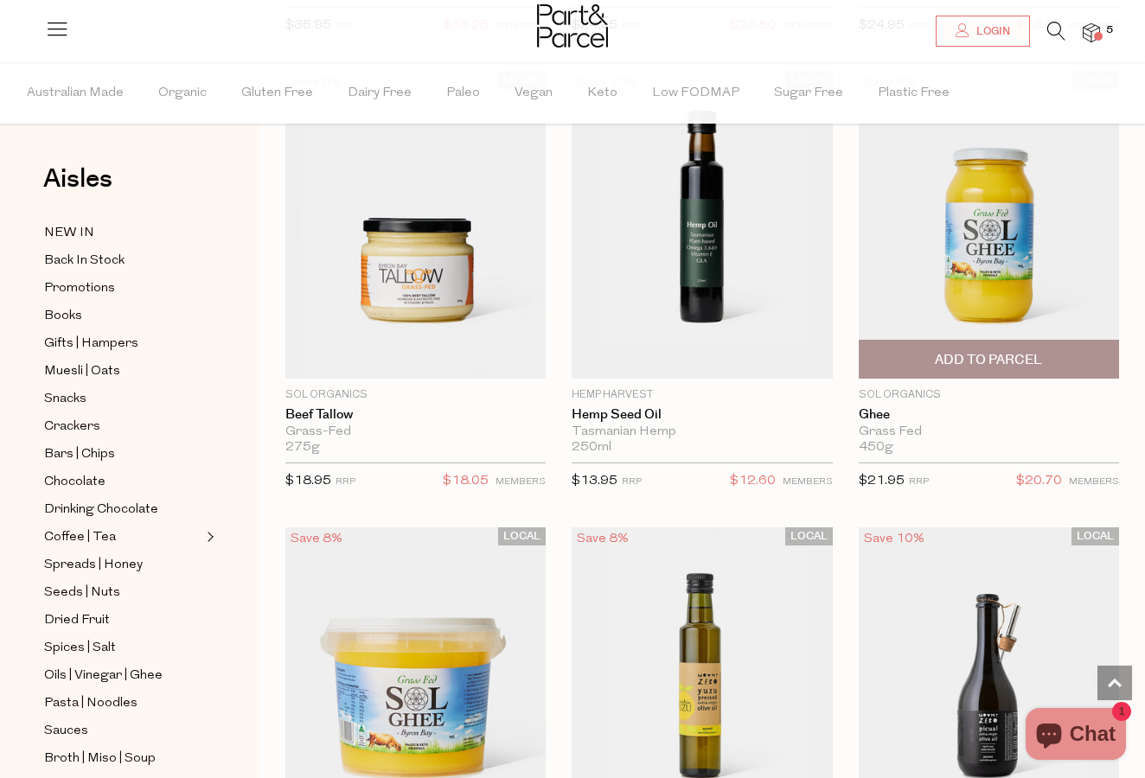
scroll to position [1033, 0]
click at [973, 228] on img at bounding box center [989, 226] width 260 height 308
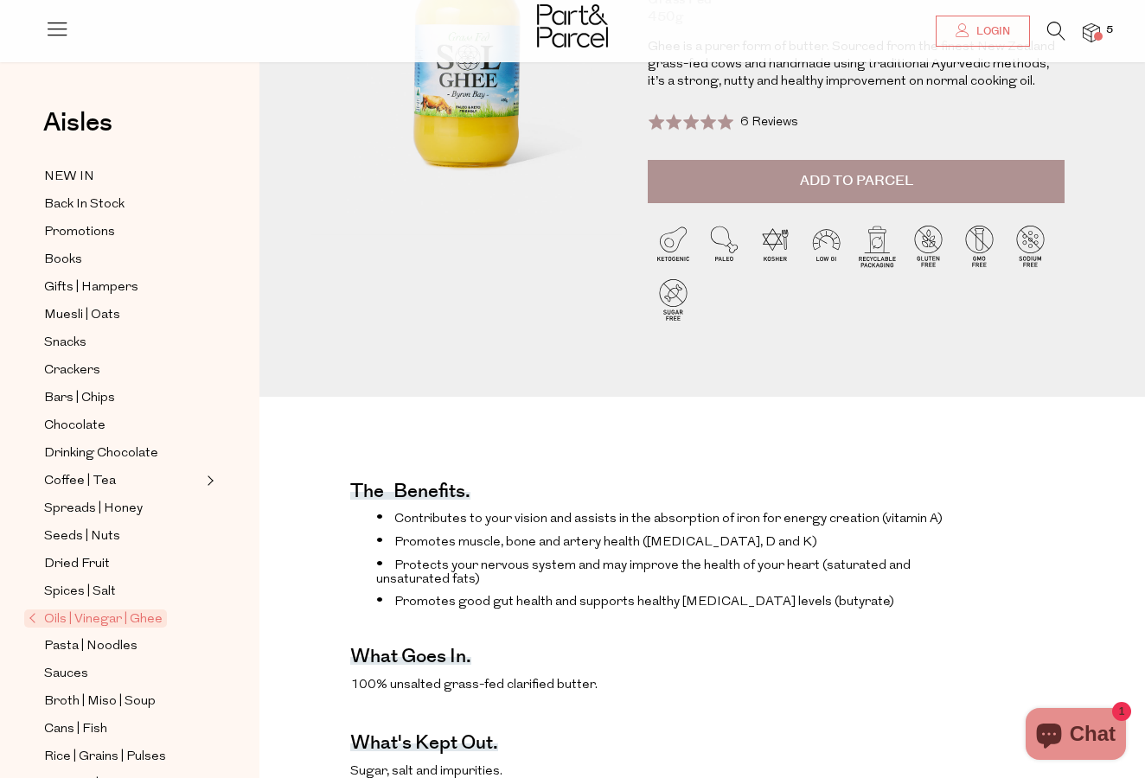
scroll to position [164, 0]
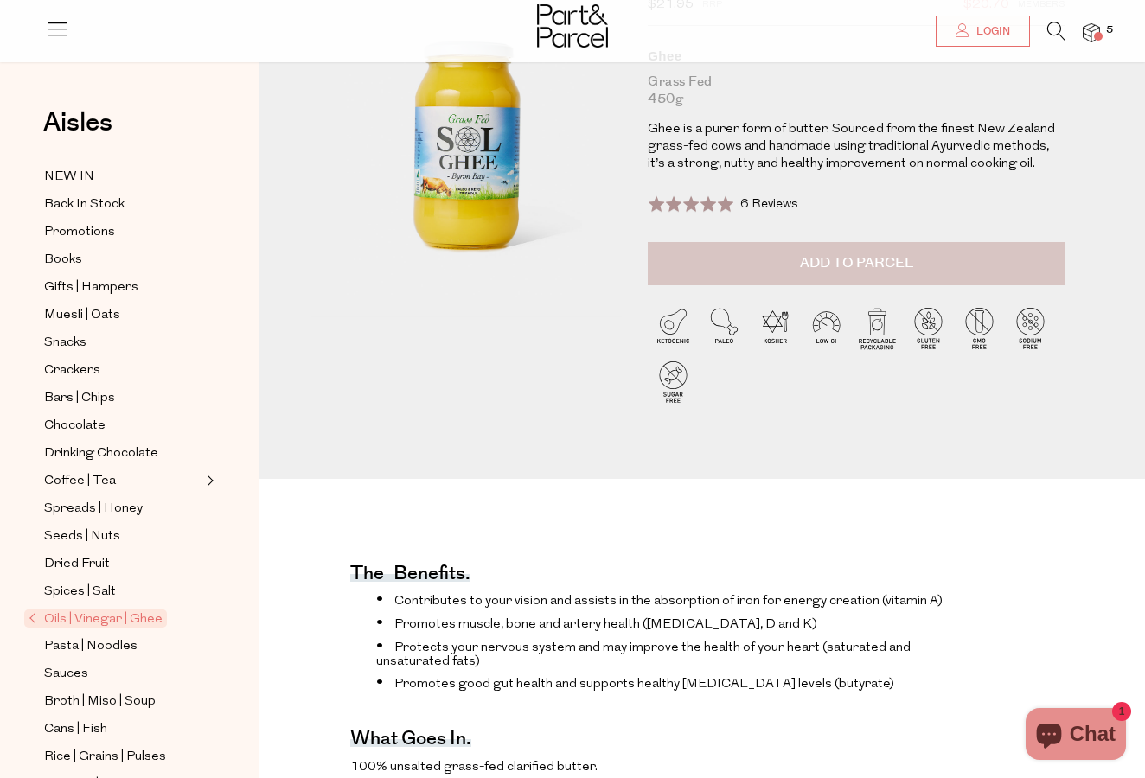
click at [777, 253] on button "Add to Parcel" at bounding box center [856, 263] width 417 height 43
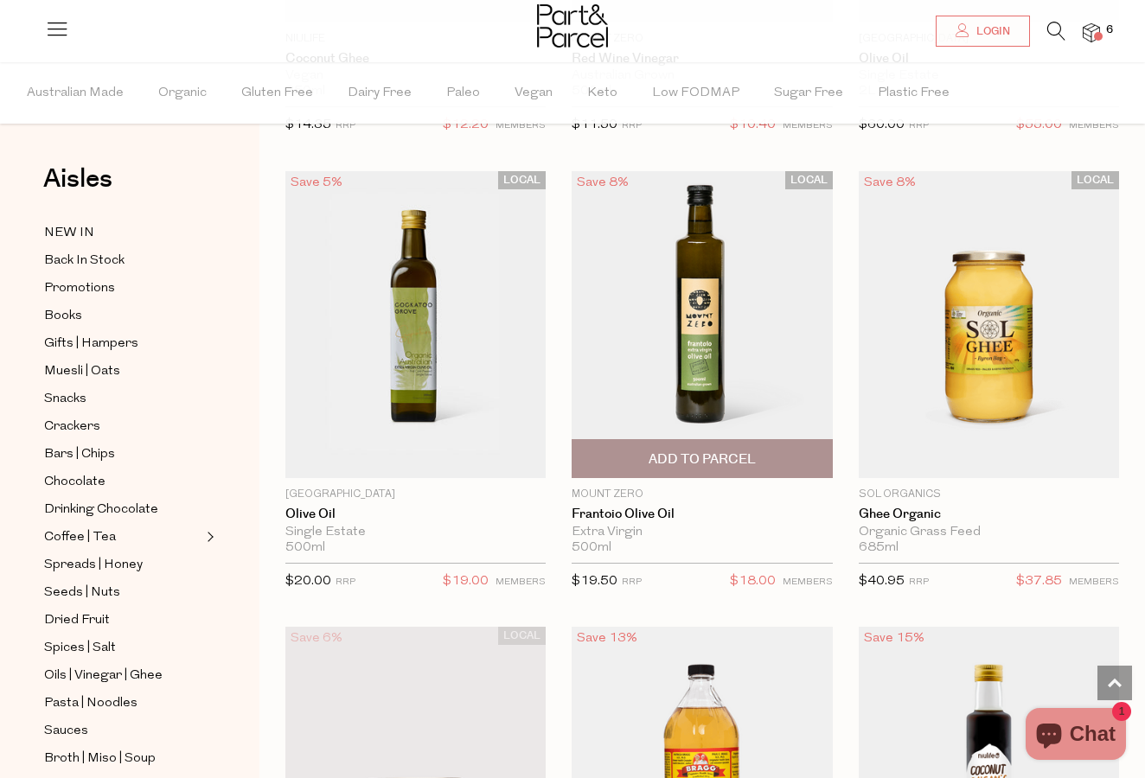
scroll to position [5042, 0]
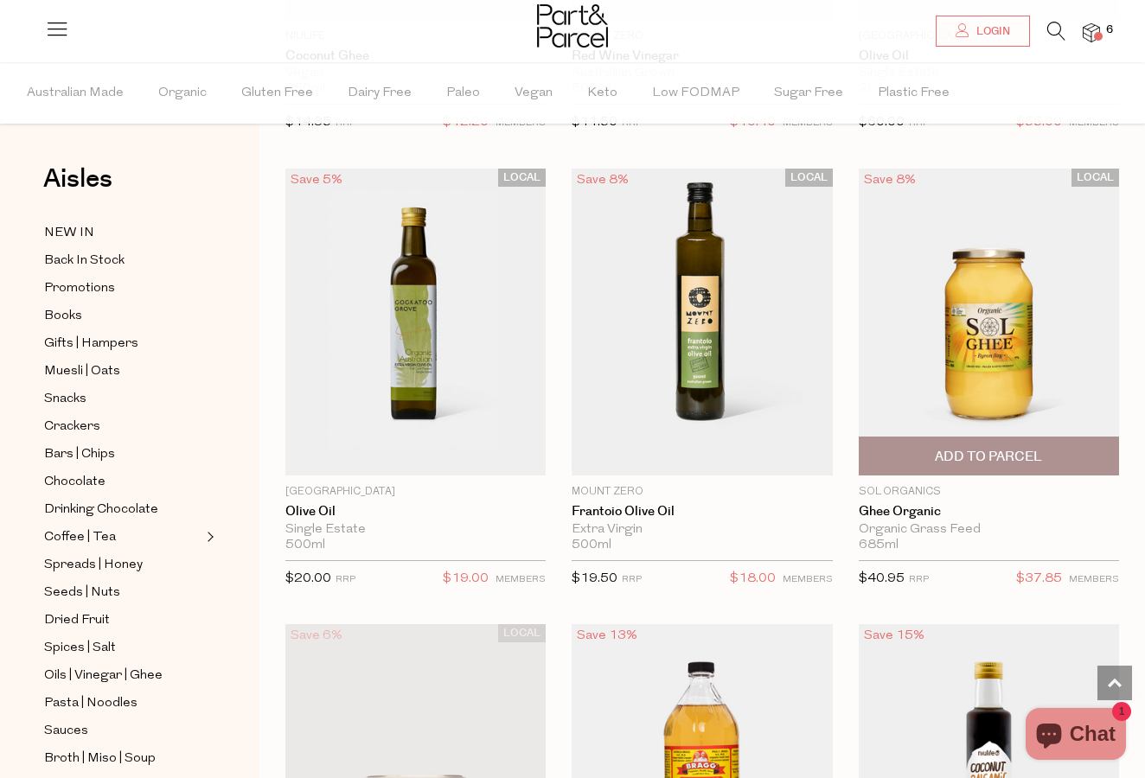
click at [996, 448] on span "Add To Parcel" at bounding box center [988, 457] width 107 height 18
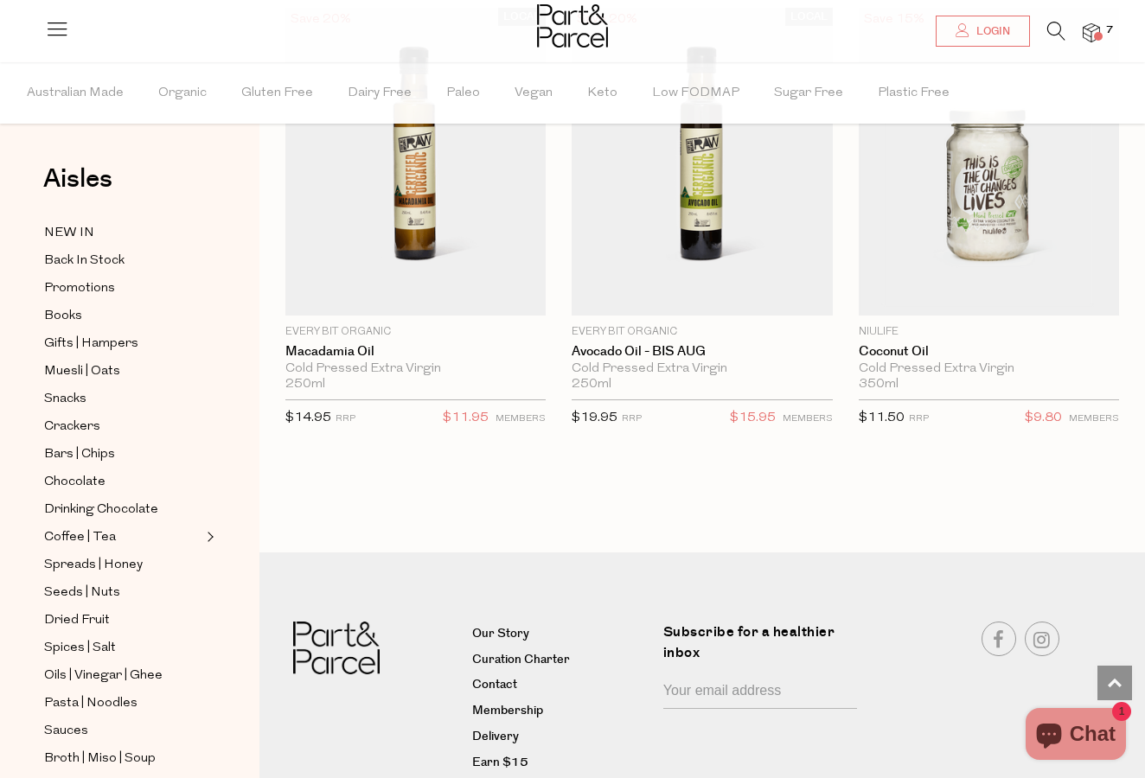
scroll to position [6550, 0]
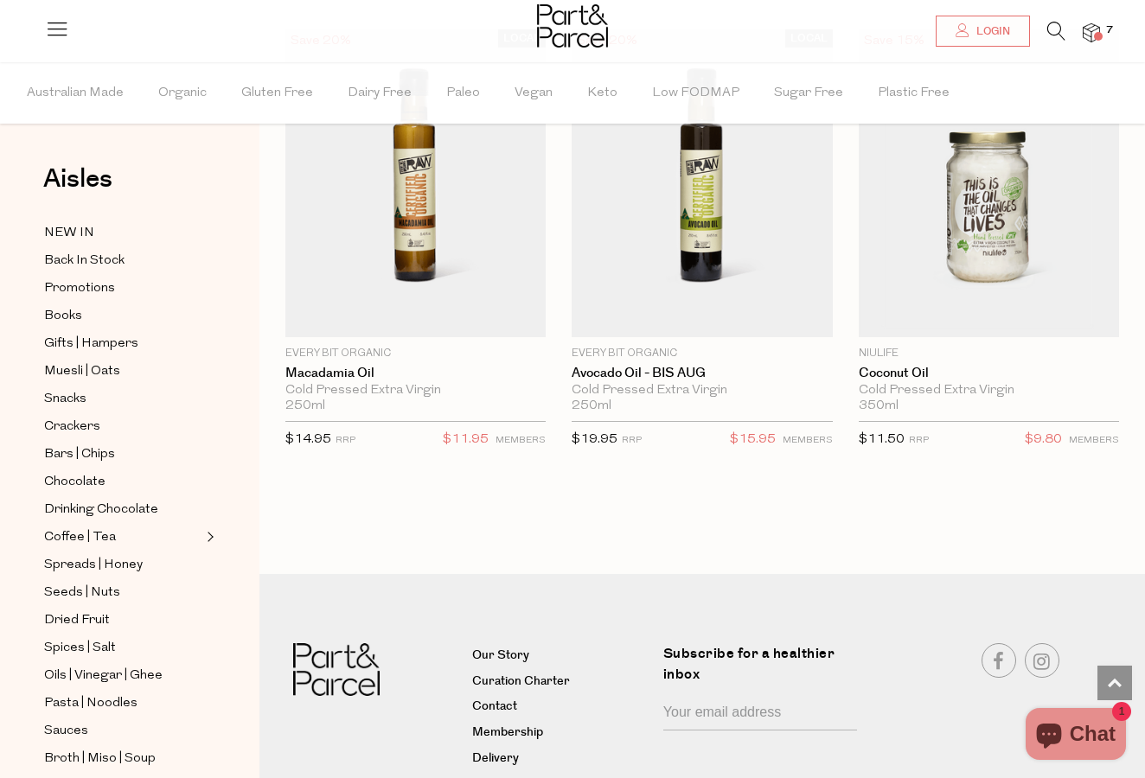
click at [1094, 36] on span at bounding box center [1098, 36] width 9 height 9
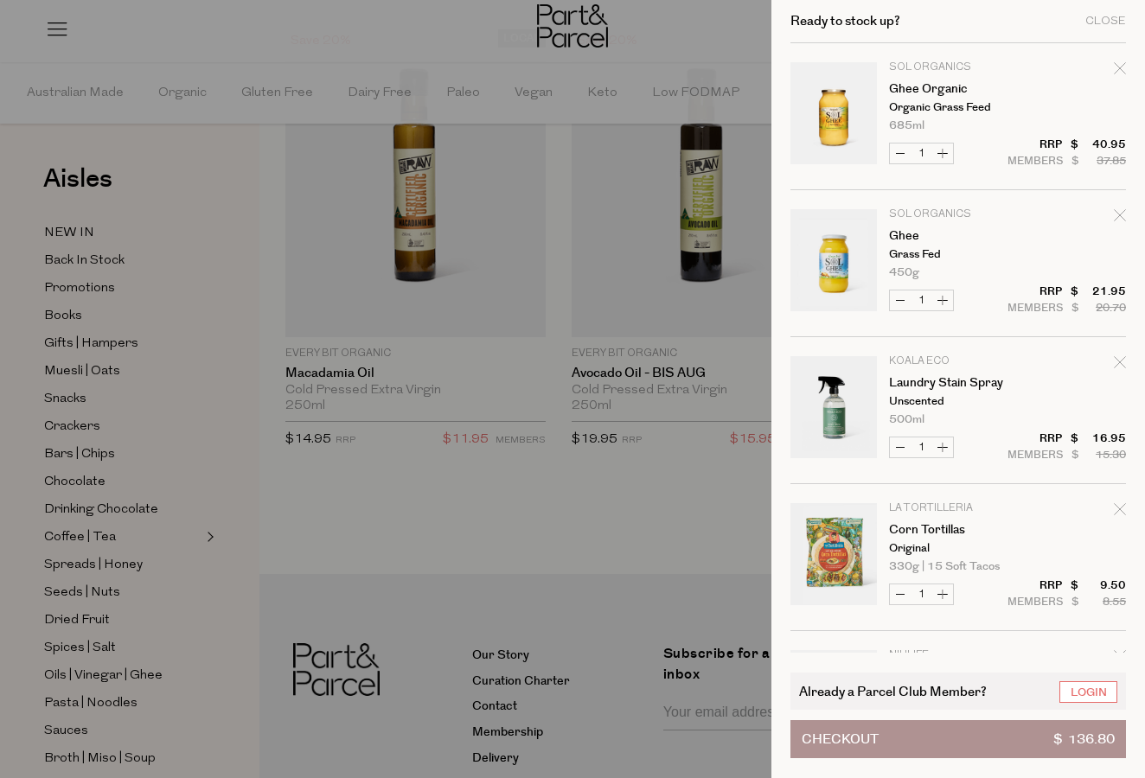
click at [1116, 216] on icon "Remove Ghee" at bounding box center [1120, 215] width 12 height 12
type input "Add Membership"
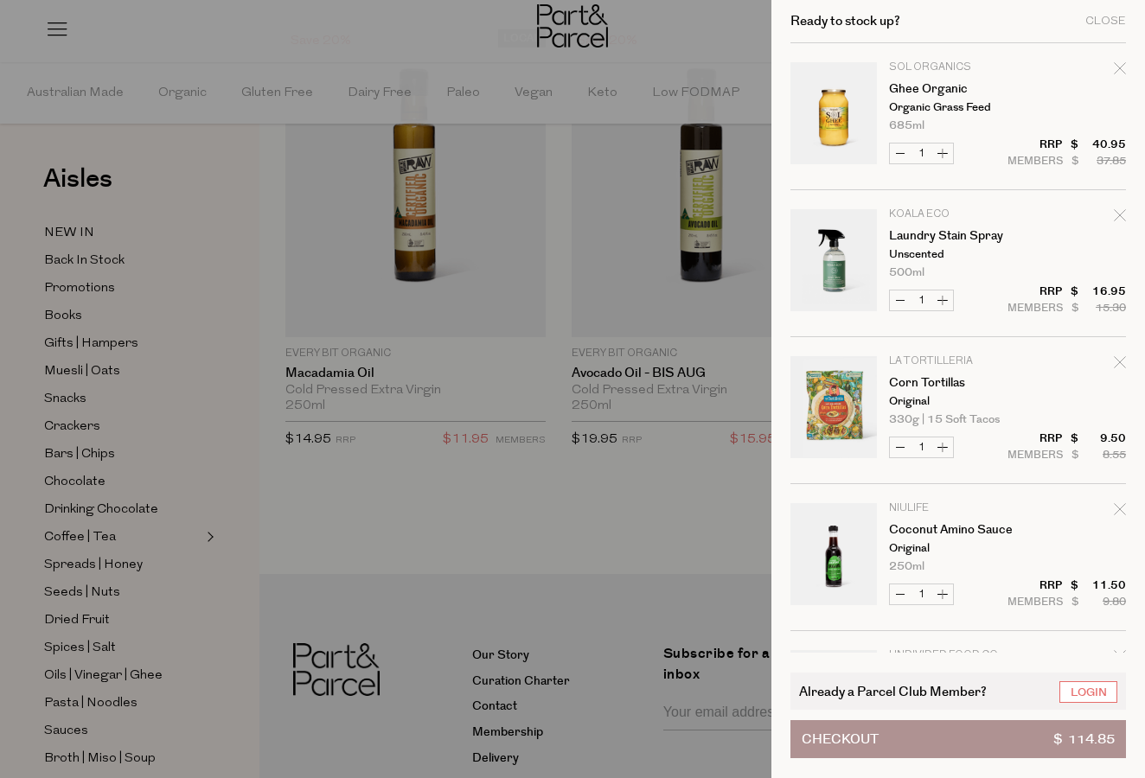
scroll to position [4, 0]
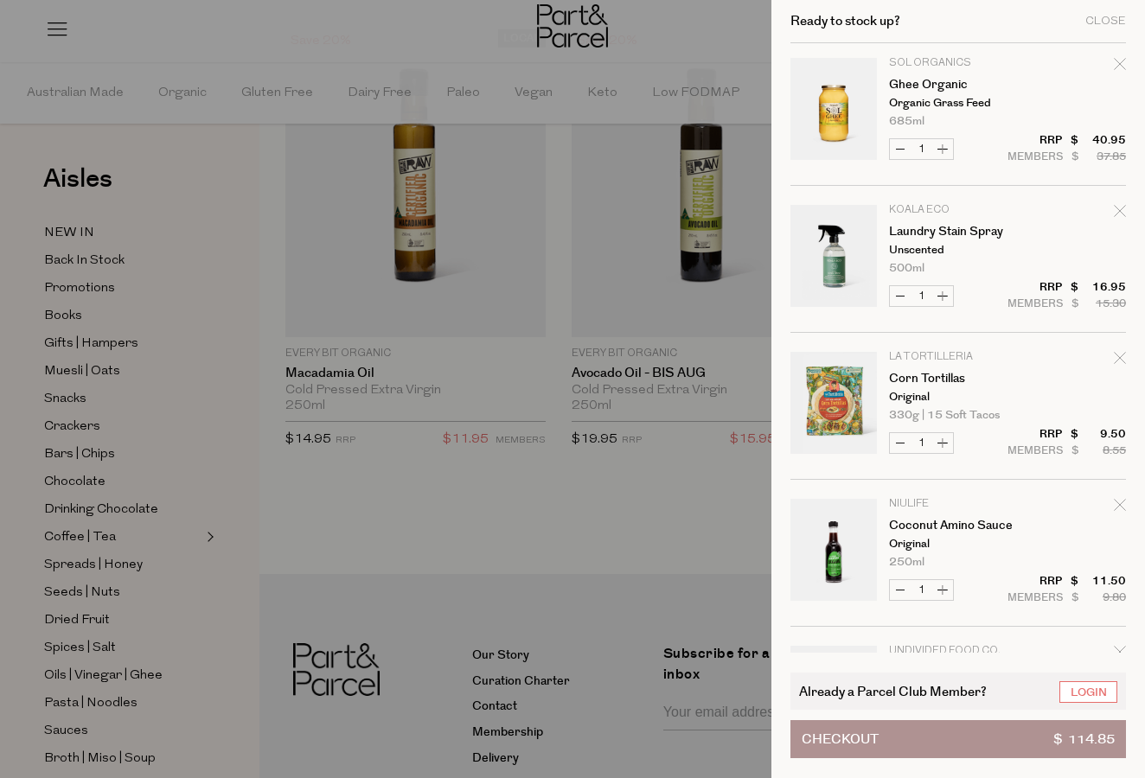
click at [1122, 355] on icon "Remove Corn Tortillas" at bounding box center [1120, 358] width 12 height 12
type input "Add Membership"
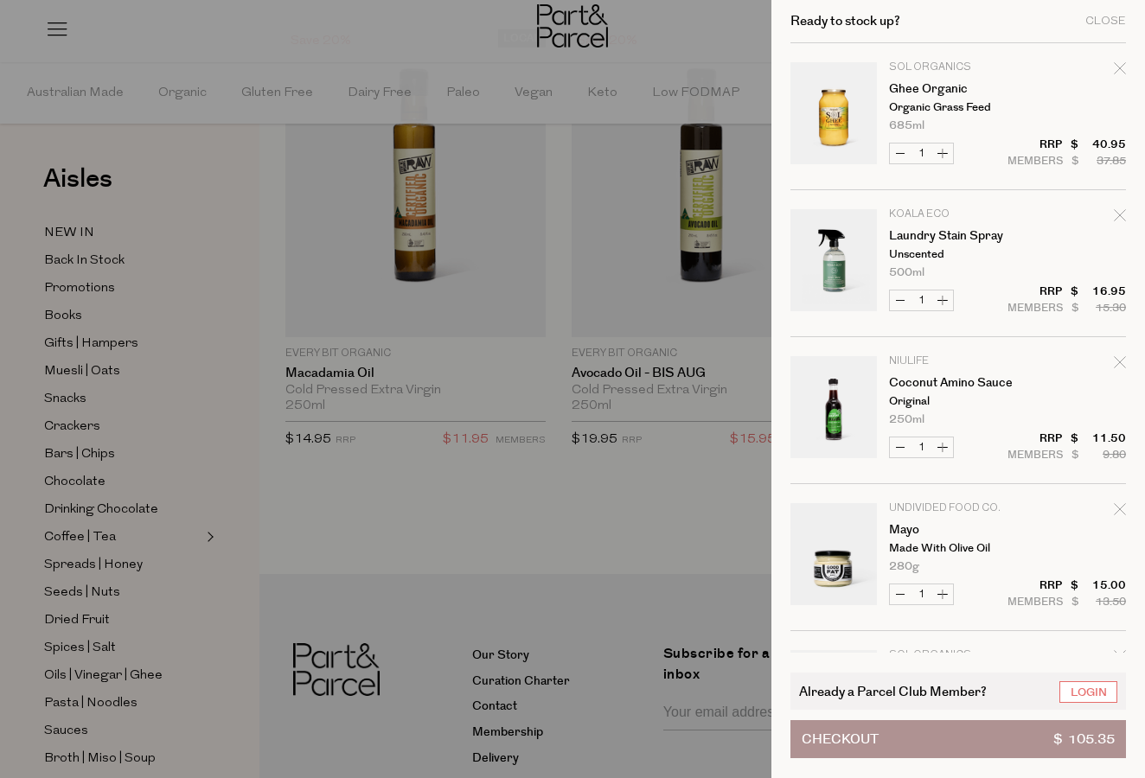
click at [1121, 359] on icon "Remove Coconut Amino Sauce" at bounding box center [1119, 361] width 11 height 11
type input "Add Membership"
click at [1114, 66] on icon "Remove Ghee Organic" at bounding box center [1120, 68] width 12 height 12
type input "Add Membership"
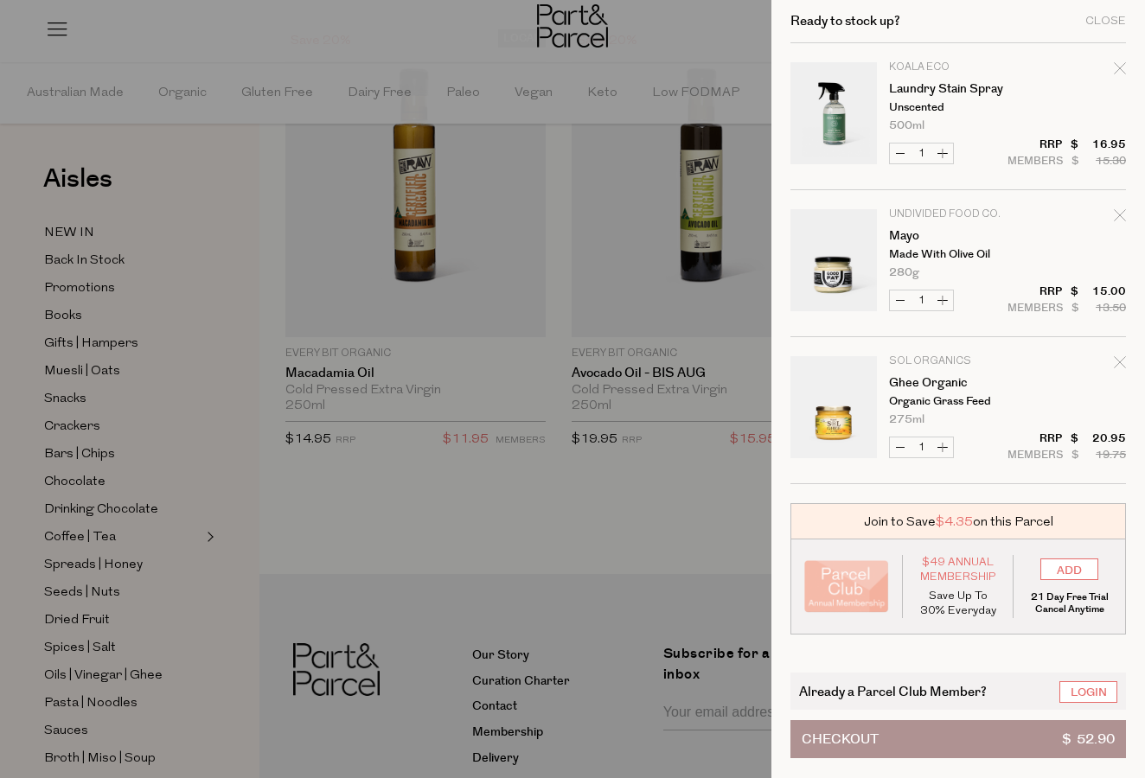
click at [1126, 215] on div "Ready to stock up? Close Image Product Total Qty Koala Eco Laundry Stain Spray …" at bounding box center [958, 389] width 374 height 778
click at [1121, 214] on icon "Remove Mayo" at bounding box center [1119, 214] width 11 height 11
type input "Add Membership"
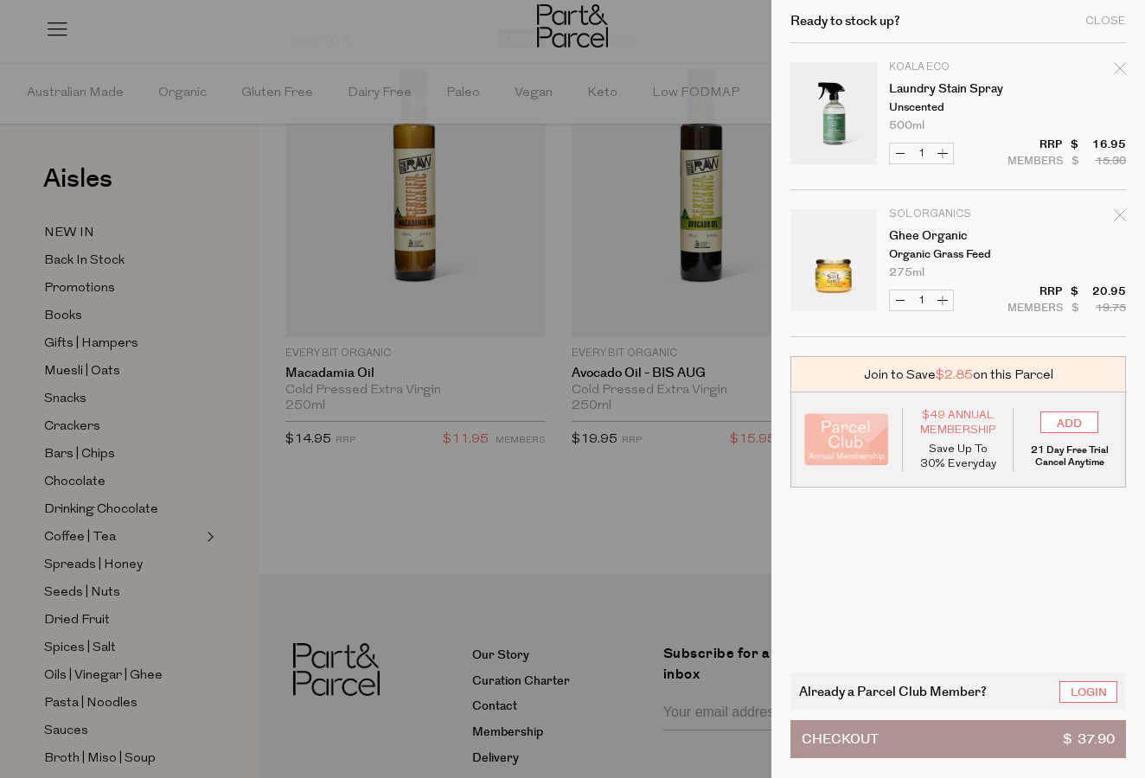
click at [259, 416] on div at bounding box center [572, 389] width 1145 height 778
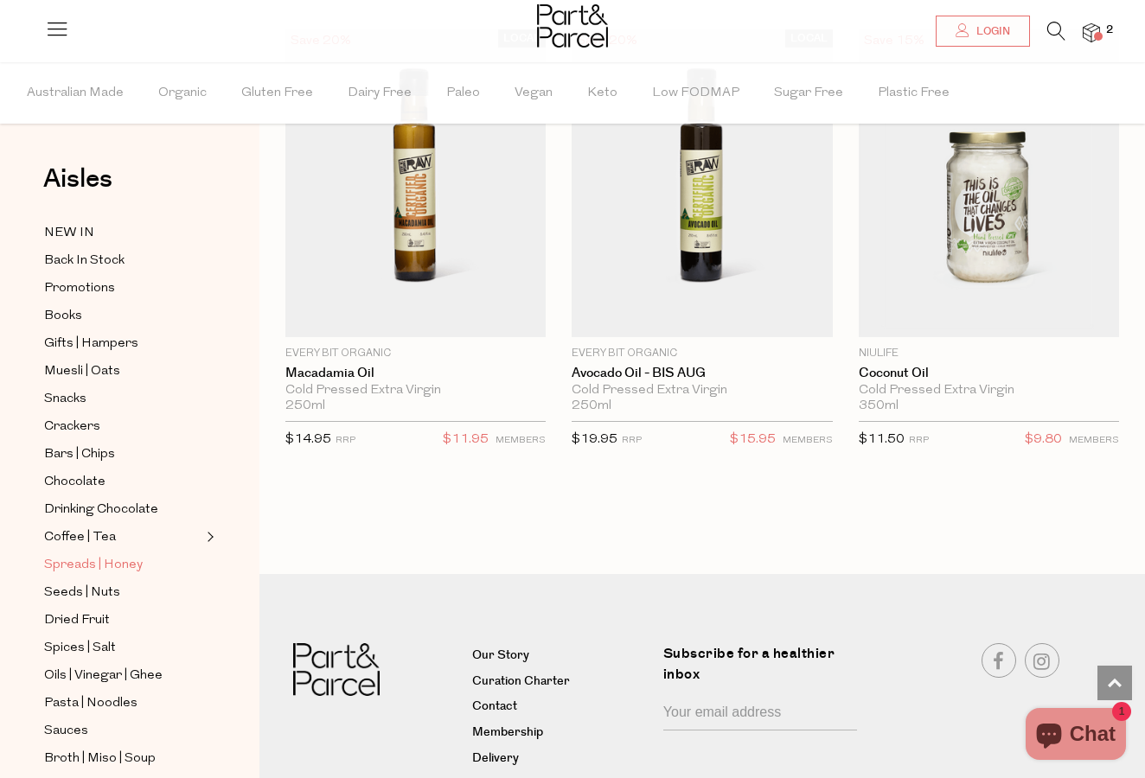
click at [87, 570] on span "Spreads | Honey" at bounding box center [93, 565] width 99 height 21
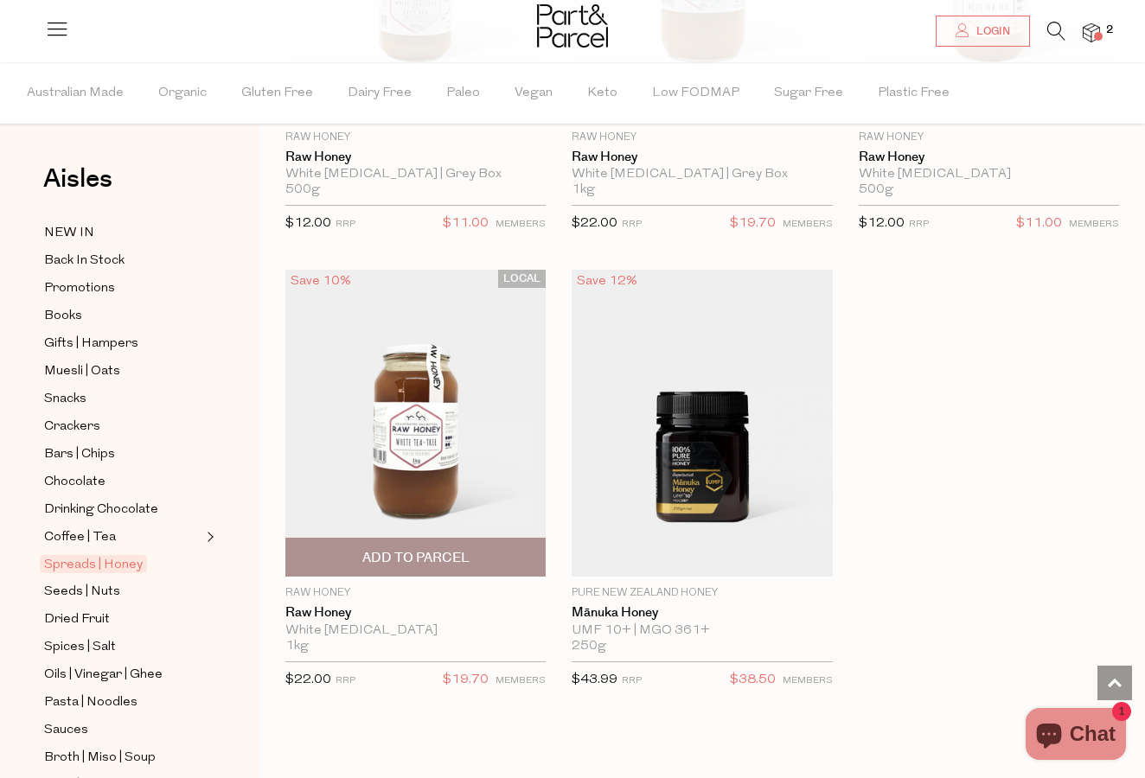
scroll to position [7265, 0]
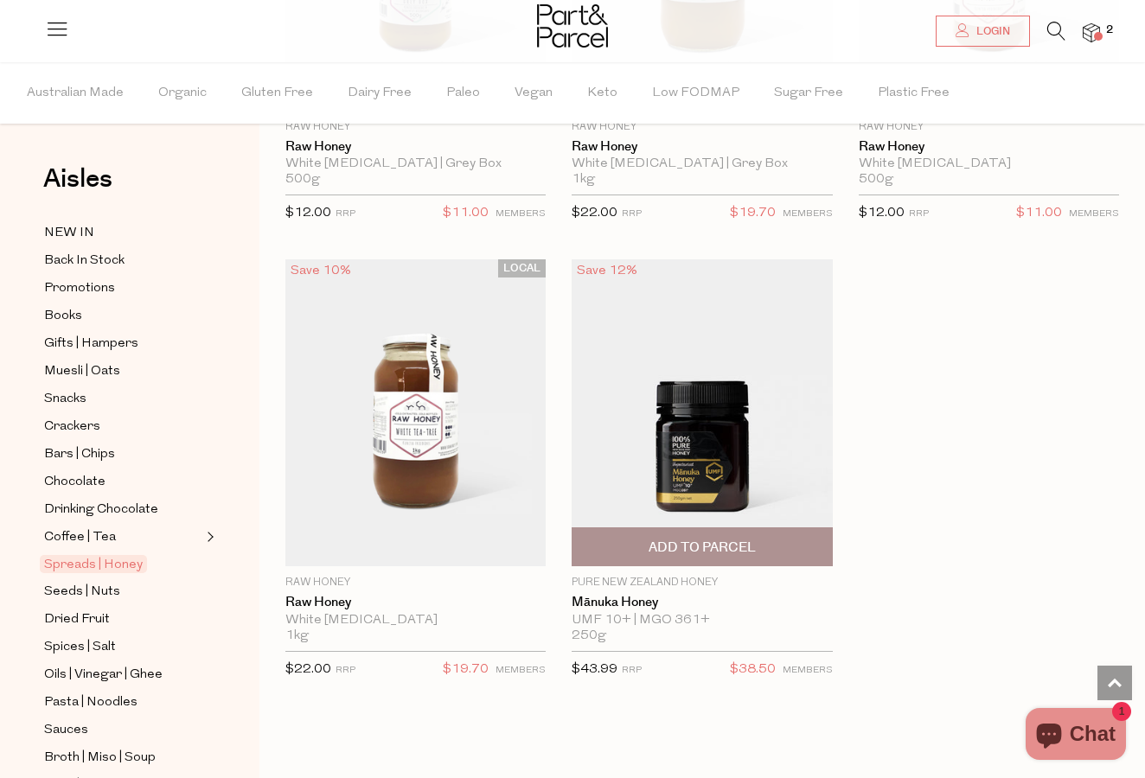
click at [699, 540] on span "Add To Parcel" at bounding box center [702, 548] width 107 height 18
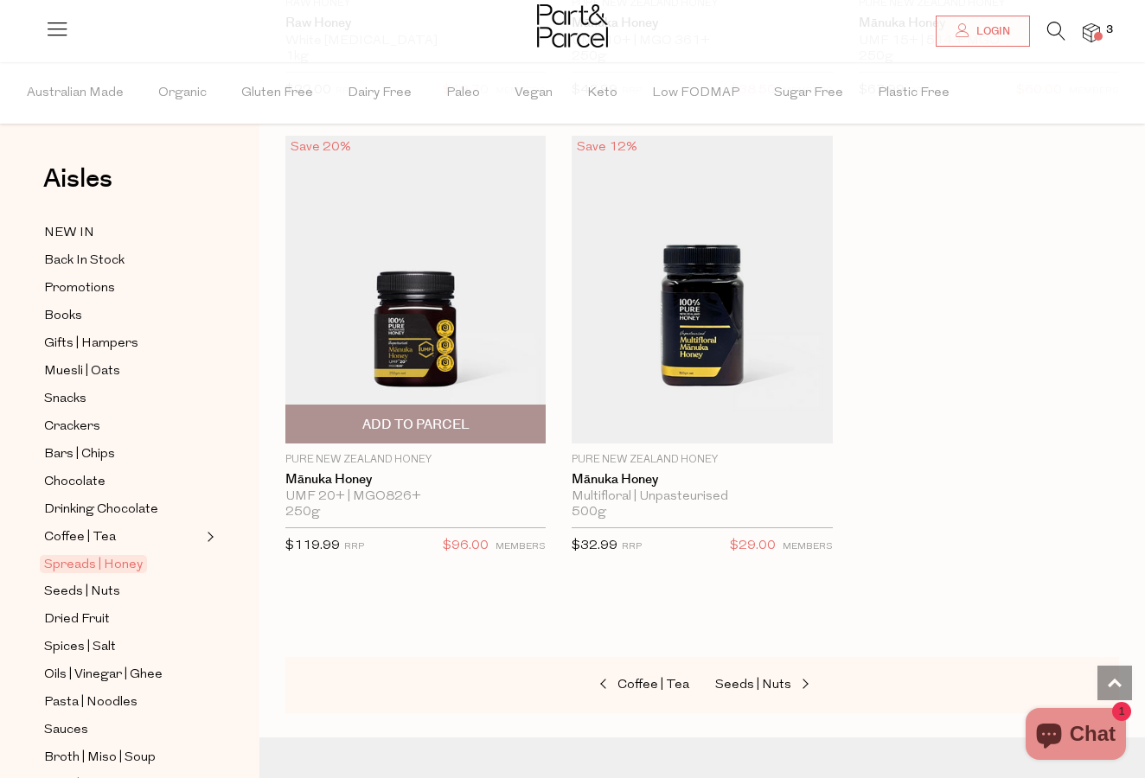
scroll to position [7945, 0]
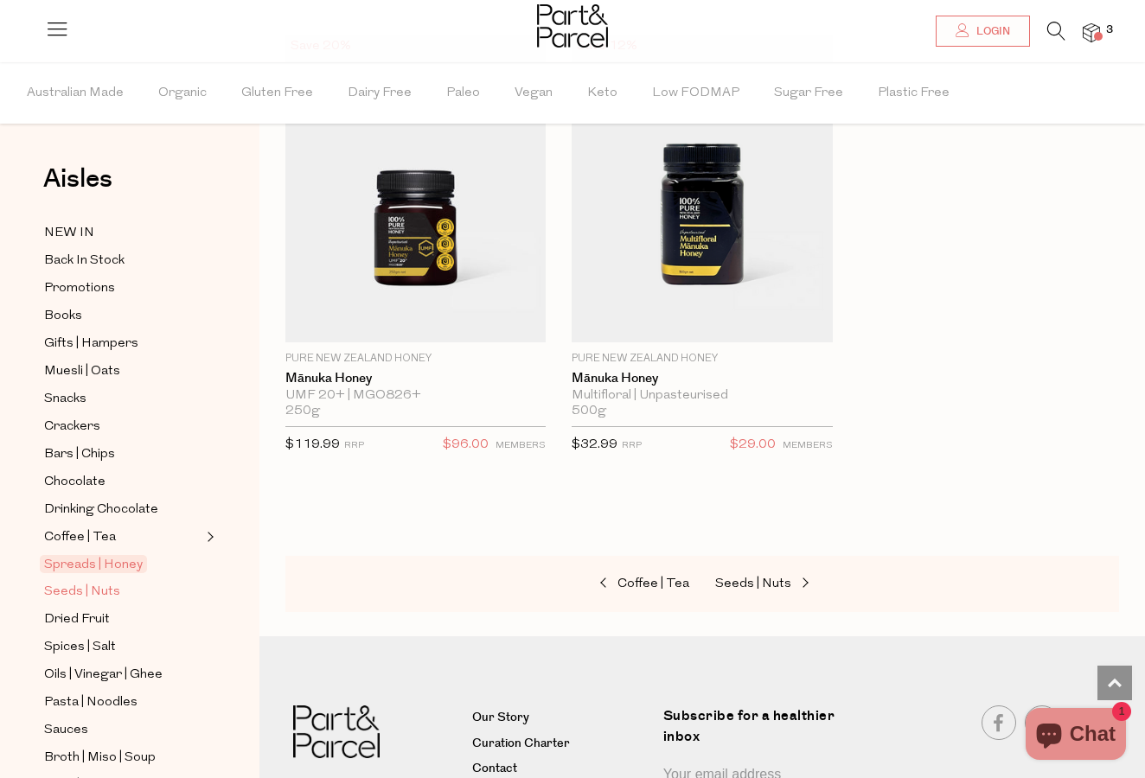
click at [102, 592] on span "Seeds | Nuts" at bounding box center [82, 592] width 76 height 21
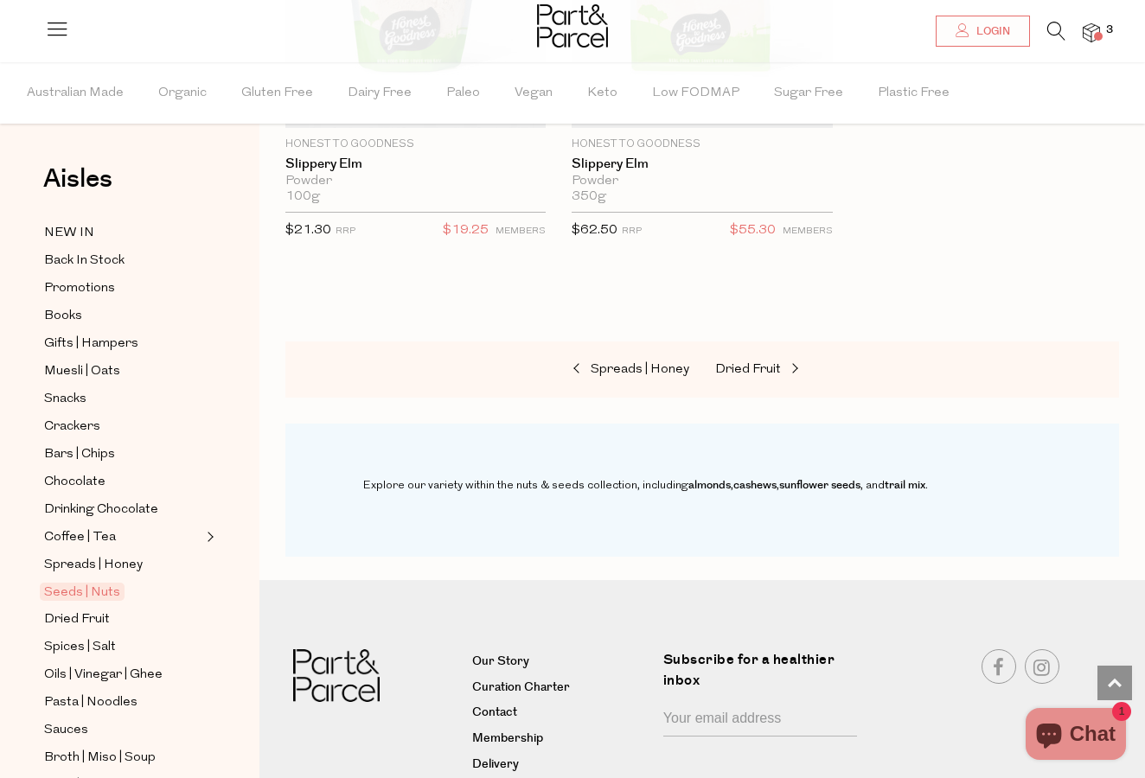
scroll to position [7248, 0]
click at [1056, 24] on icon at bounding box center [1056, 31] width 18 height 19
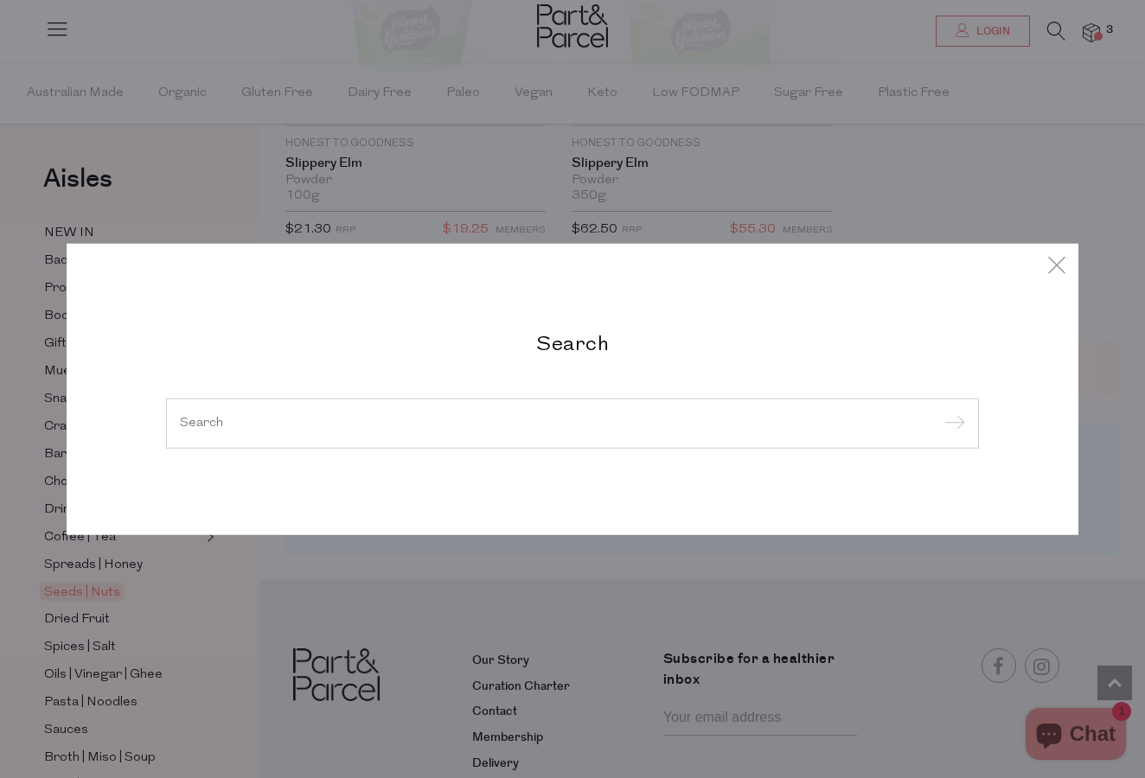
click at [248, 411] on div at bounding box center [572, 424] width 813 height 50
click at [250, 416] on div at bounding box center [572, 424] width 813 height 50
click at [236, 432] on div at bounding box center [572, 424] width 813 height 50
click at [230, 421] on input "search" at bounding box center [572, 423] width 785 height 13
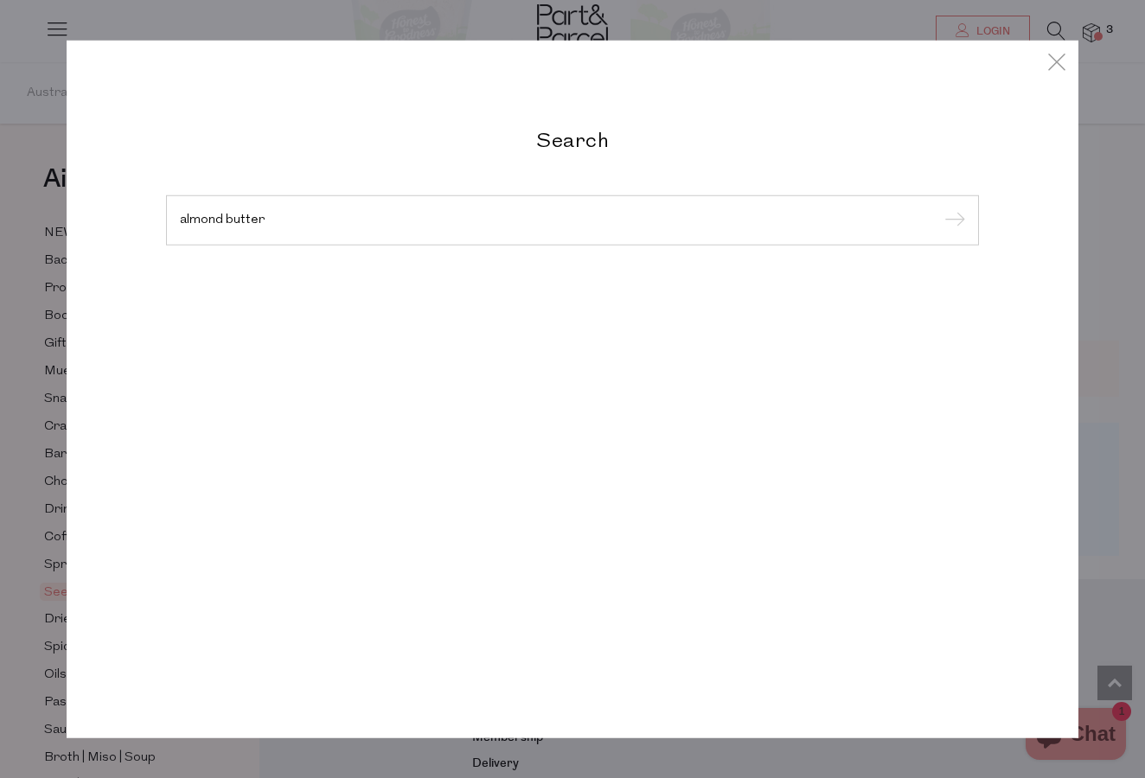
type input "almond butter"
click at [952, 221] on input "submit" at bounding box center [952, 221] width 26 height 26
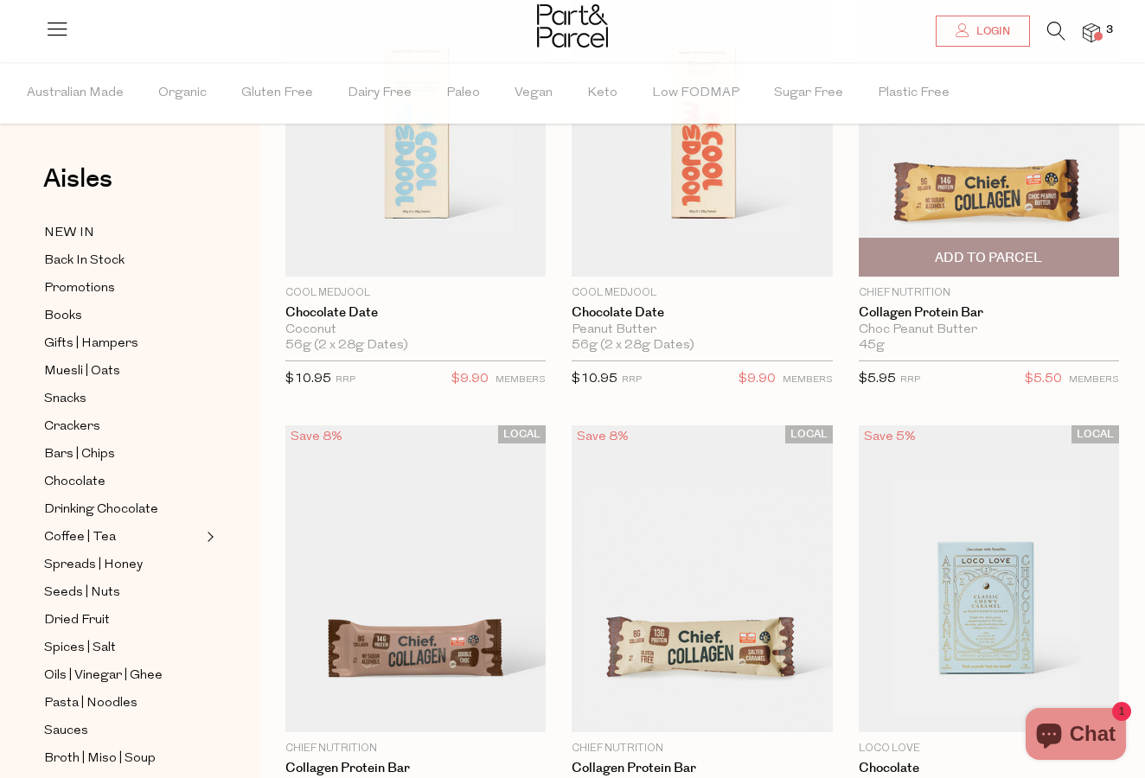
scroll to position [219, 0]
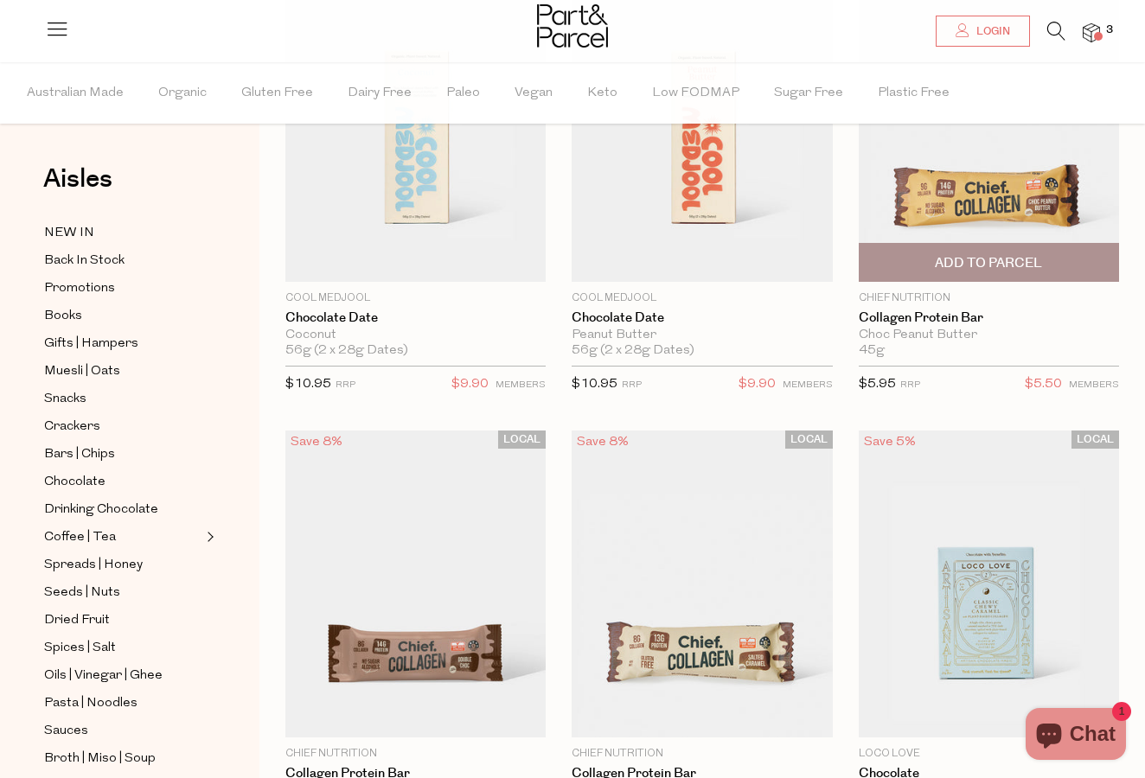
click at [998, 197] on img at bounding box center [989, 128] width 260 height 308
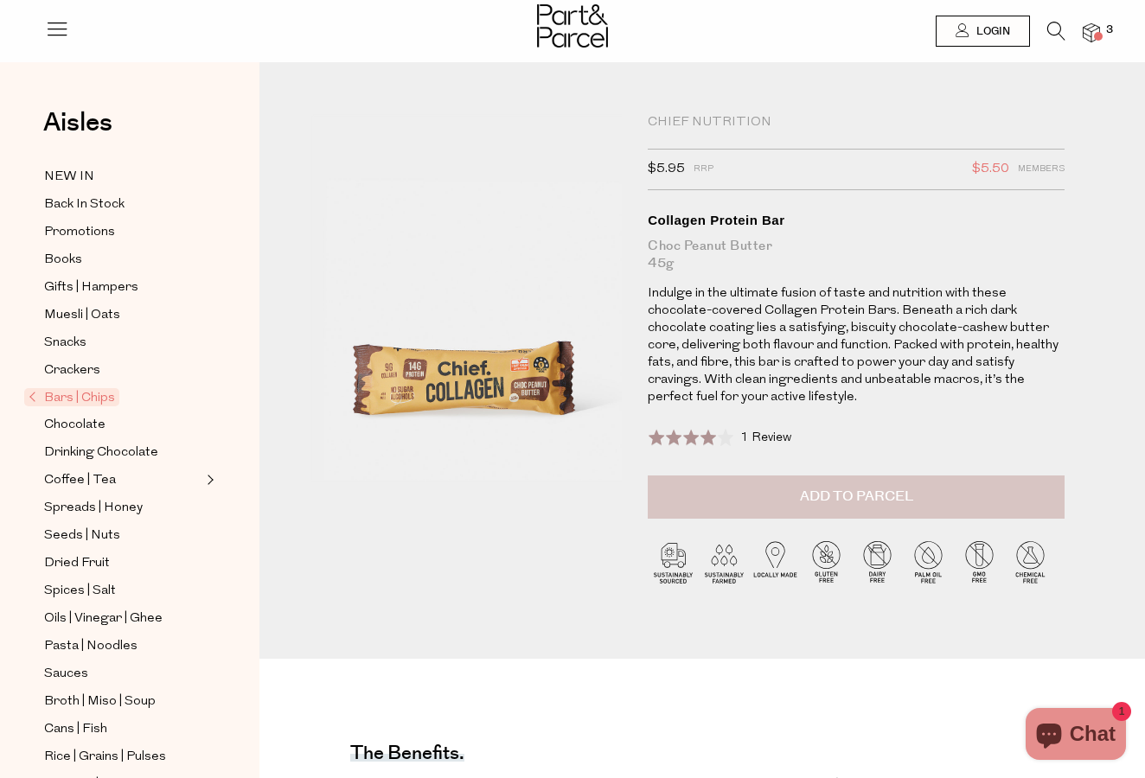
click at [802, 494] on button "Add to Parcel" at bounding box center [856, 497] width 417 height 43
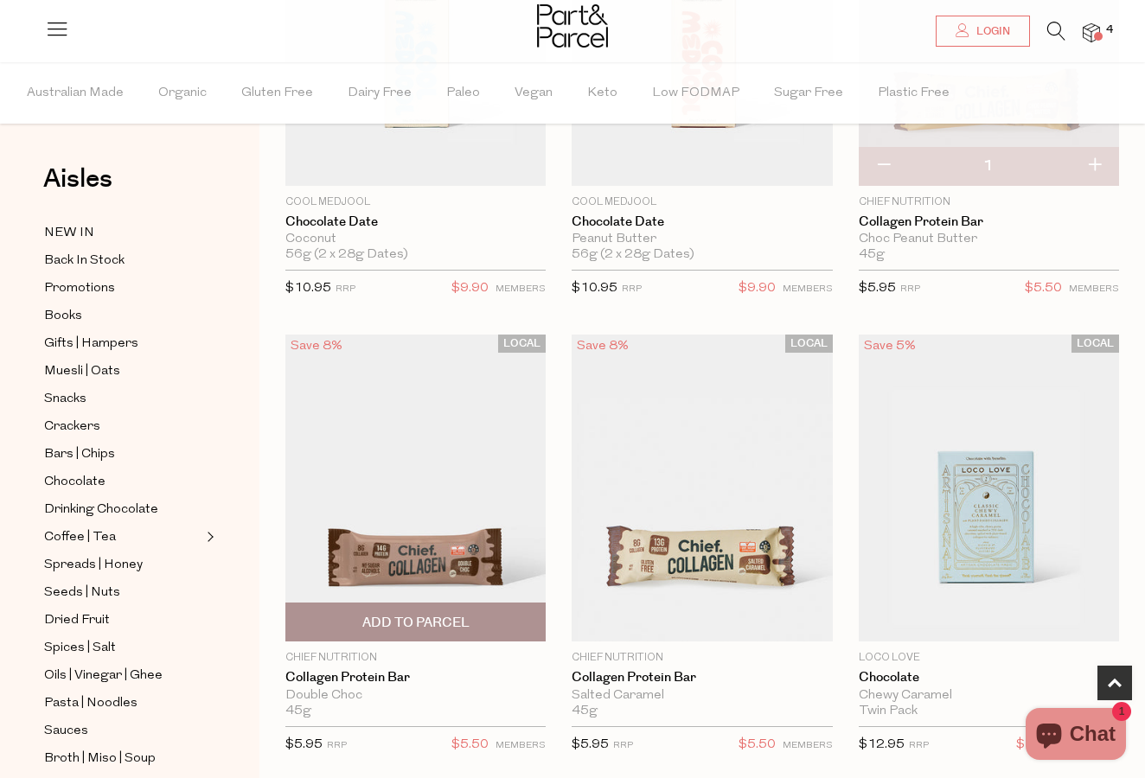
scroll to position [310, 0]
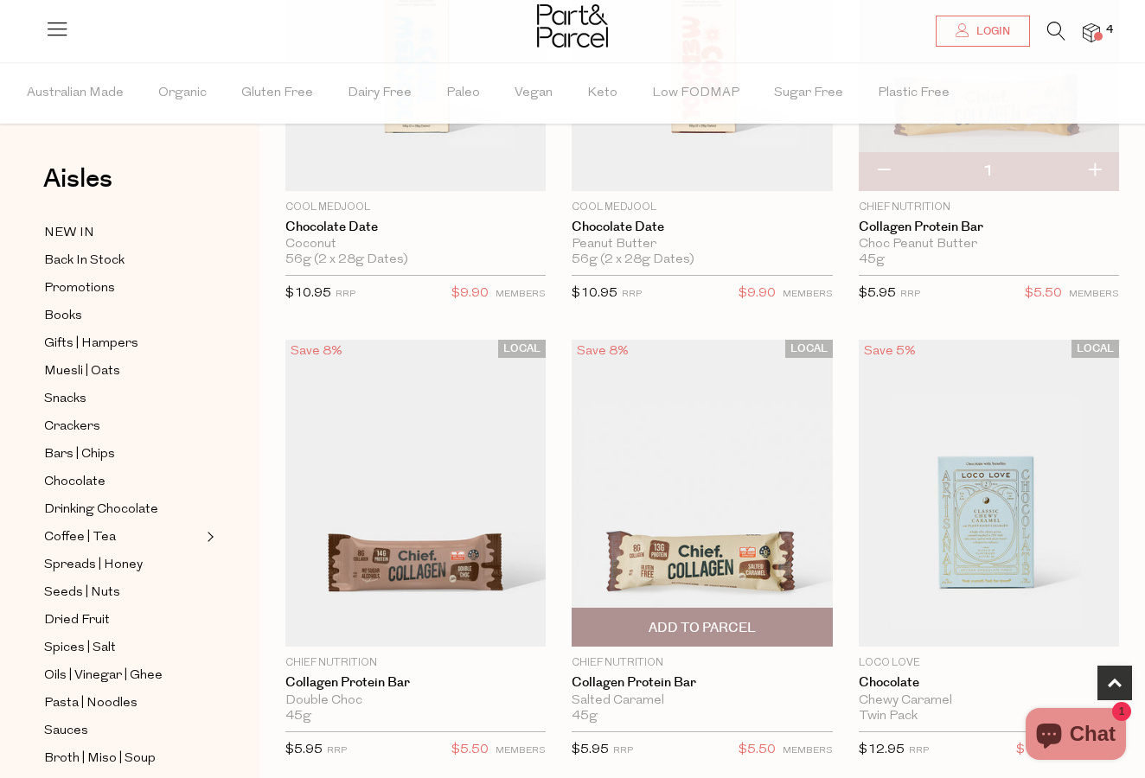
click at [656, 434] on img at bounding box center [702, 493] width 260 height 308
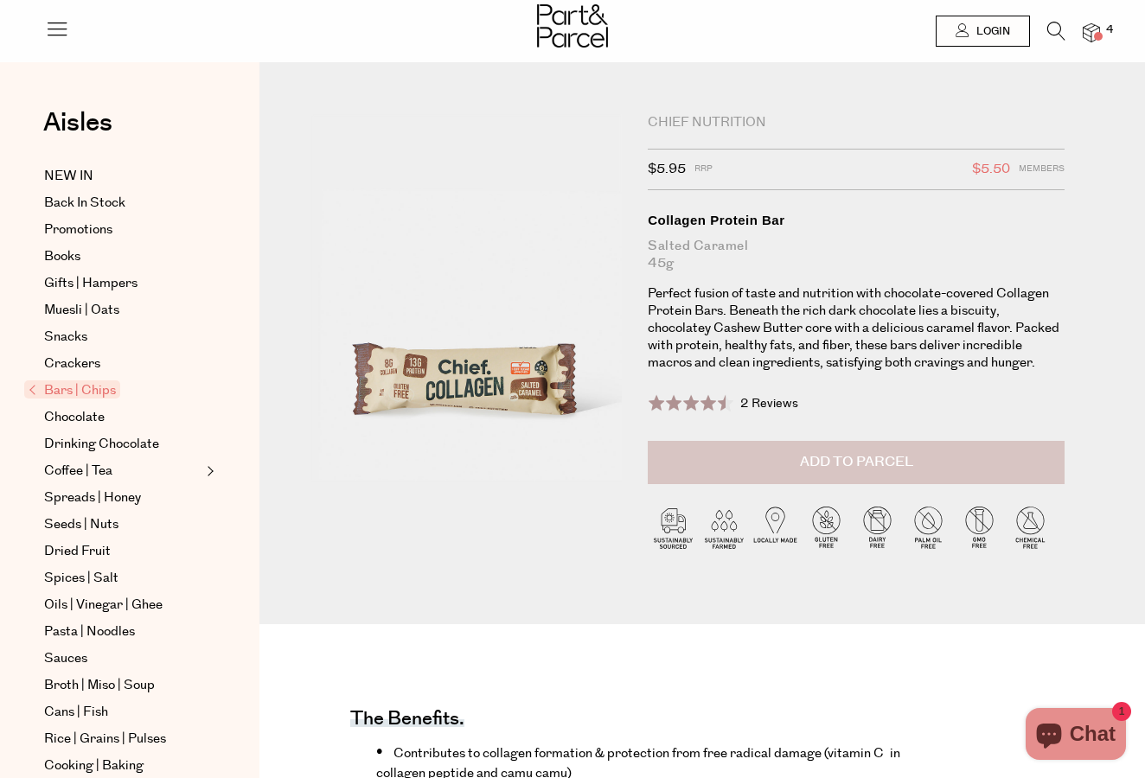
click at [783, 460] on button "Add to Parcel" at bounding box center [856, 462] width 417 height 43
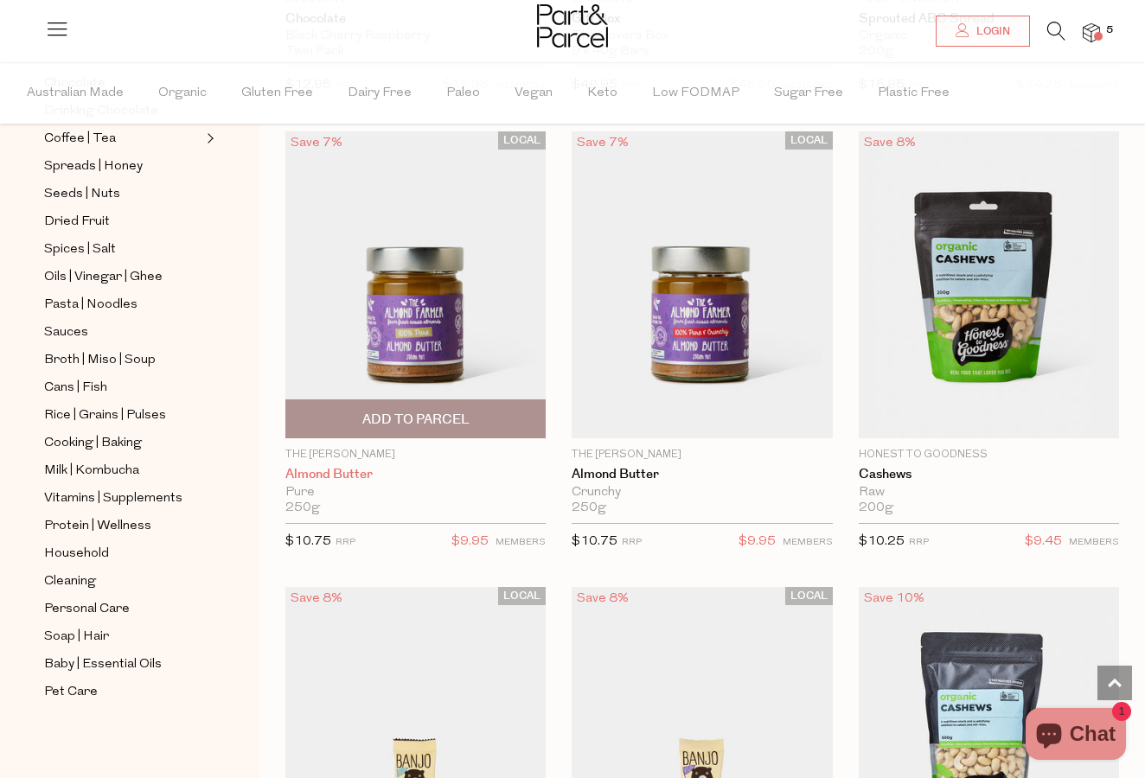
scroll to position [1433, 0]
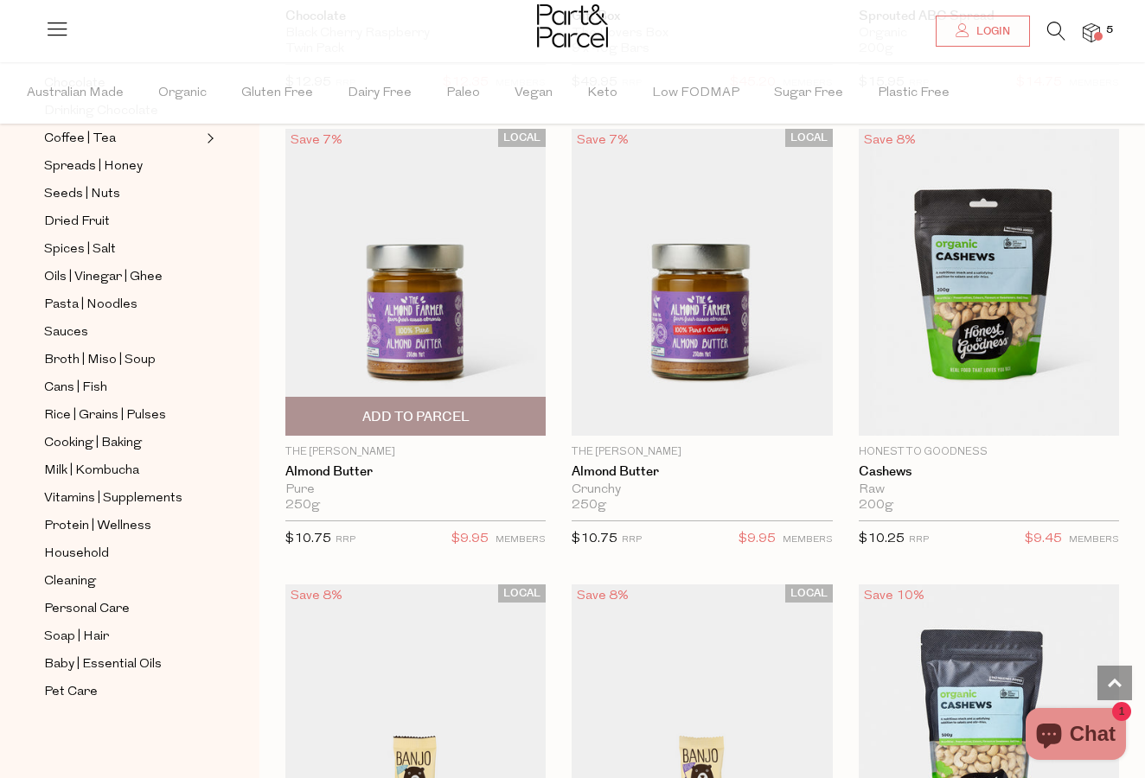
click at [439, 338] on img at bounding box center [415, 282] width 260 height 308
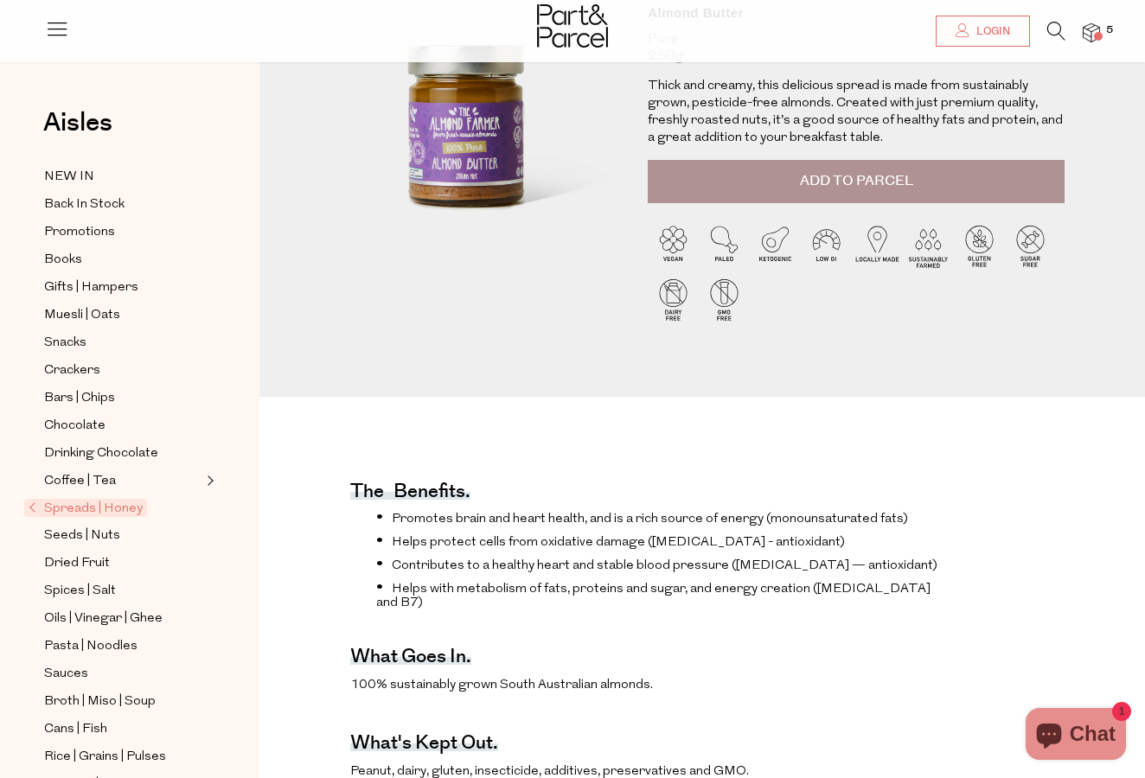
scroll to position [115, 0]
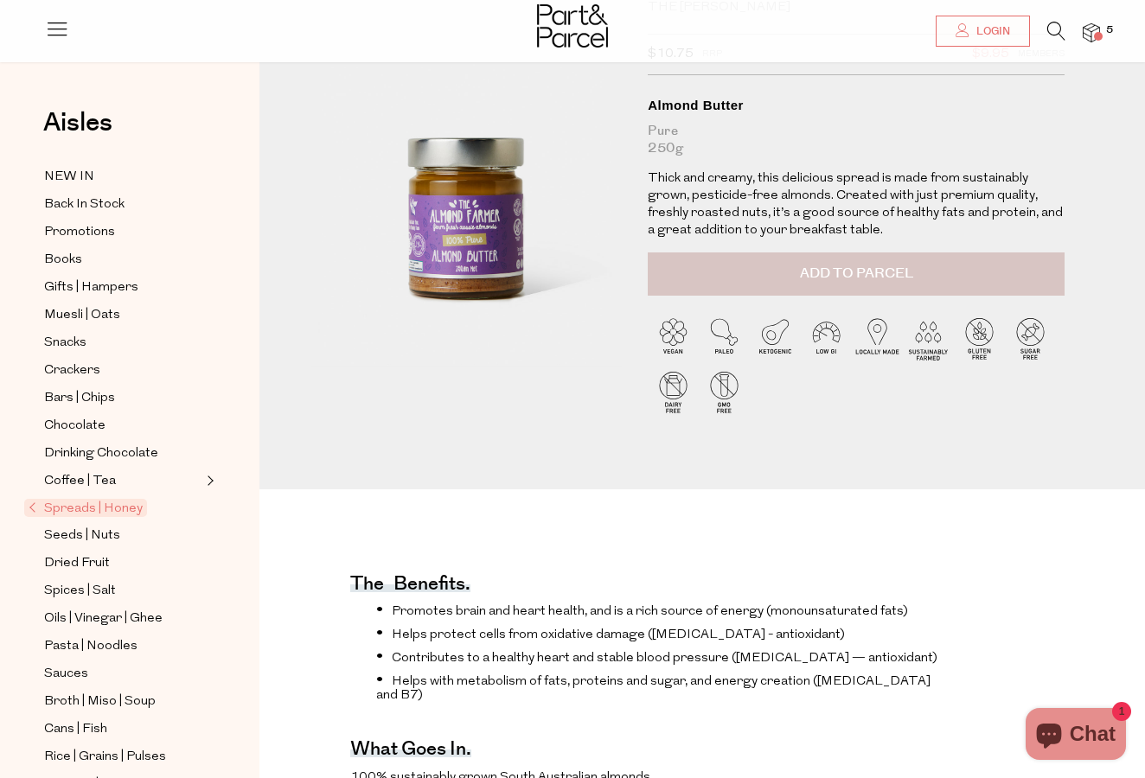
click at [829, 285] on button "Add to Parcel" at bounding box center [856, 274] width 417 height 43
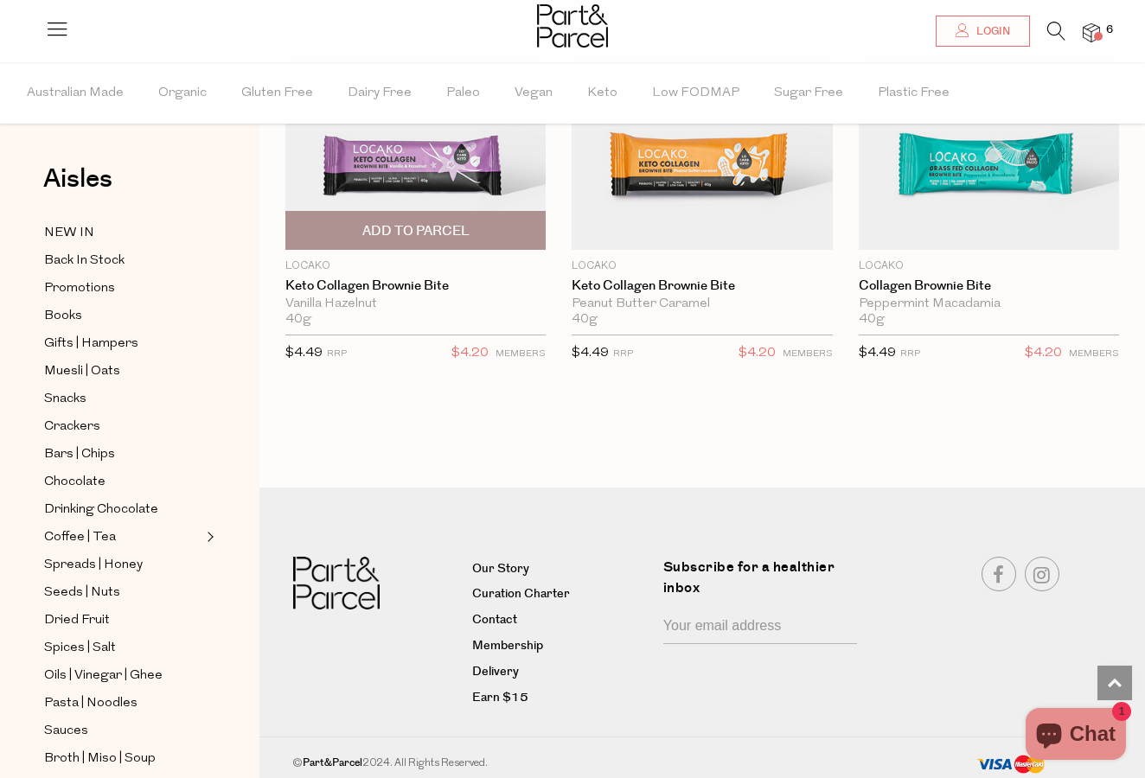
scroll to position [3442, 0]
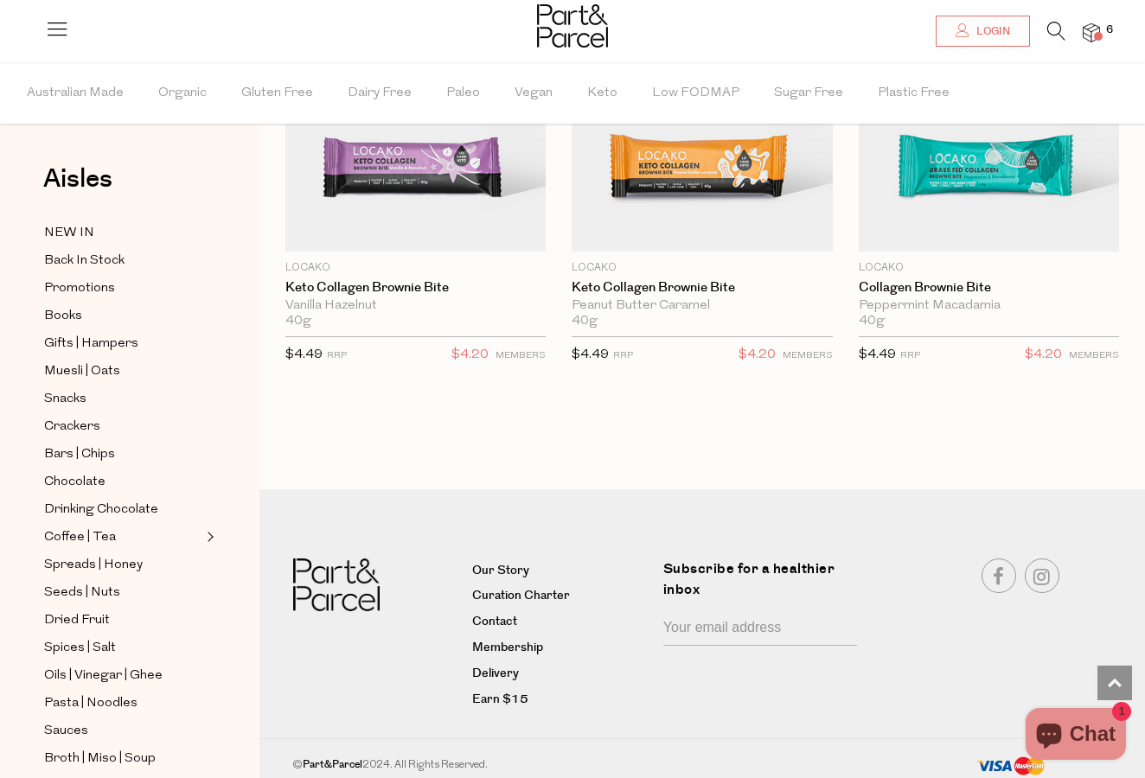
click at [1055, 20] on div at bounding box center [572, 28] width 1145 height 56
click at [1053, 30] on icon at bounding box center [1056, 31] width 18 height 19
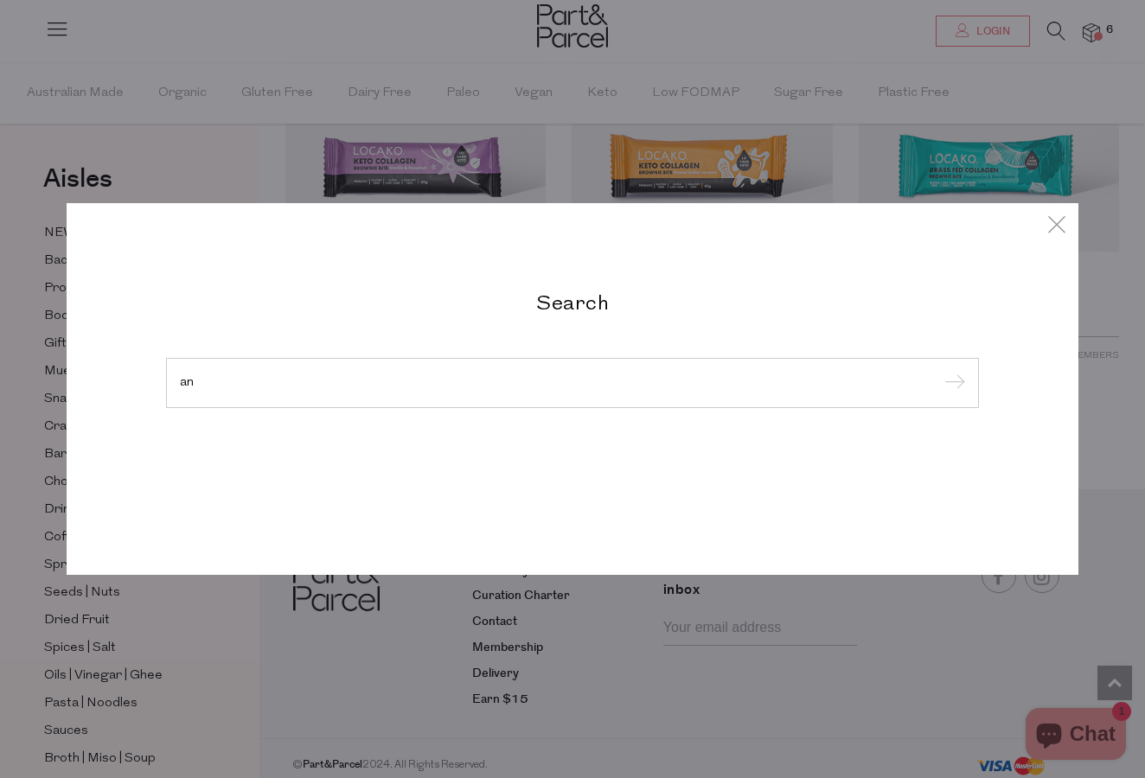
type input "a"
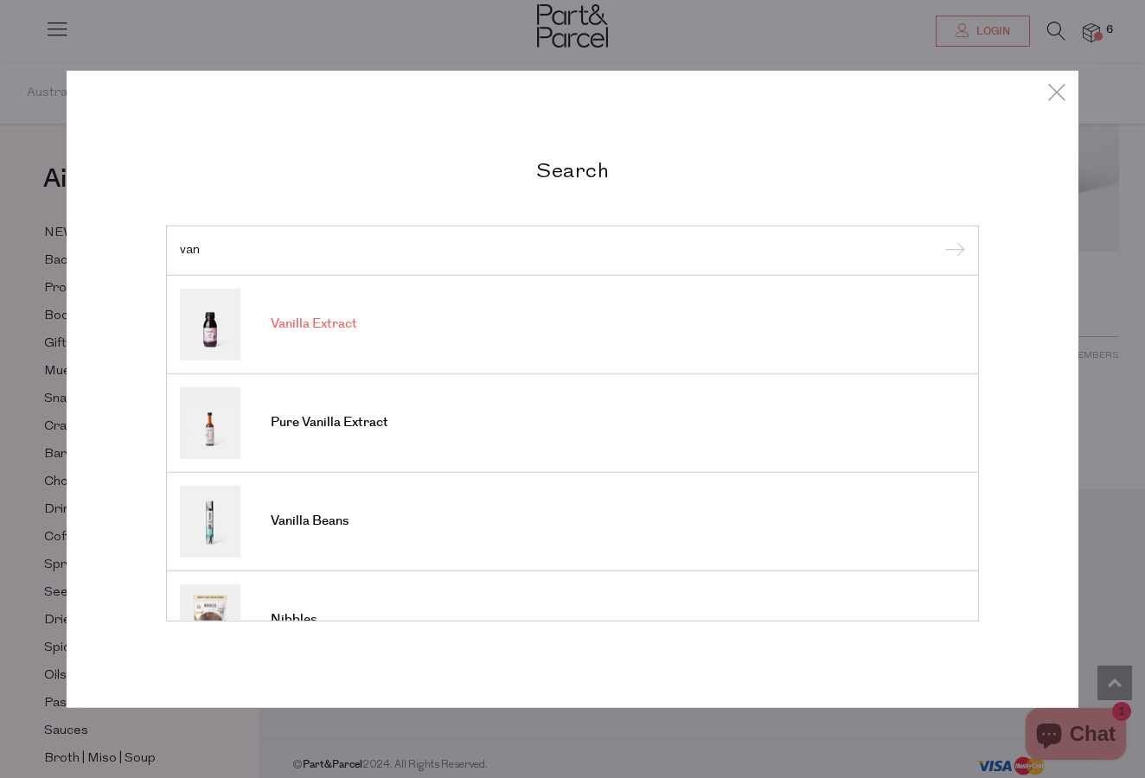
type input "van"
click at [421, 337] on link "Vanilla Extract" at bounding box center [572, 324] width 785 height 72
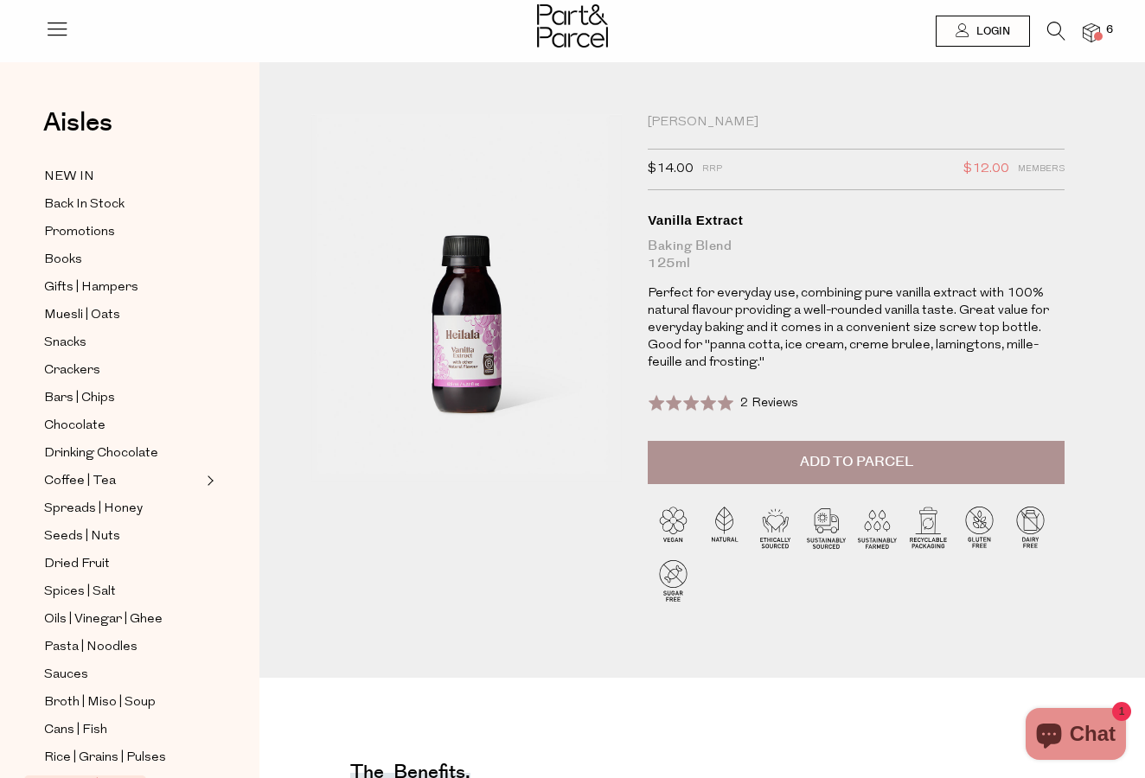
click at [1049, 39] on icon at bounding box center [1056, 31] width 18 height 19
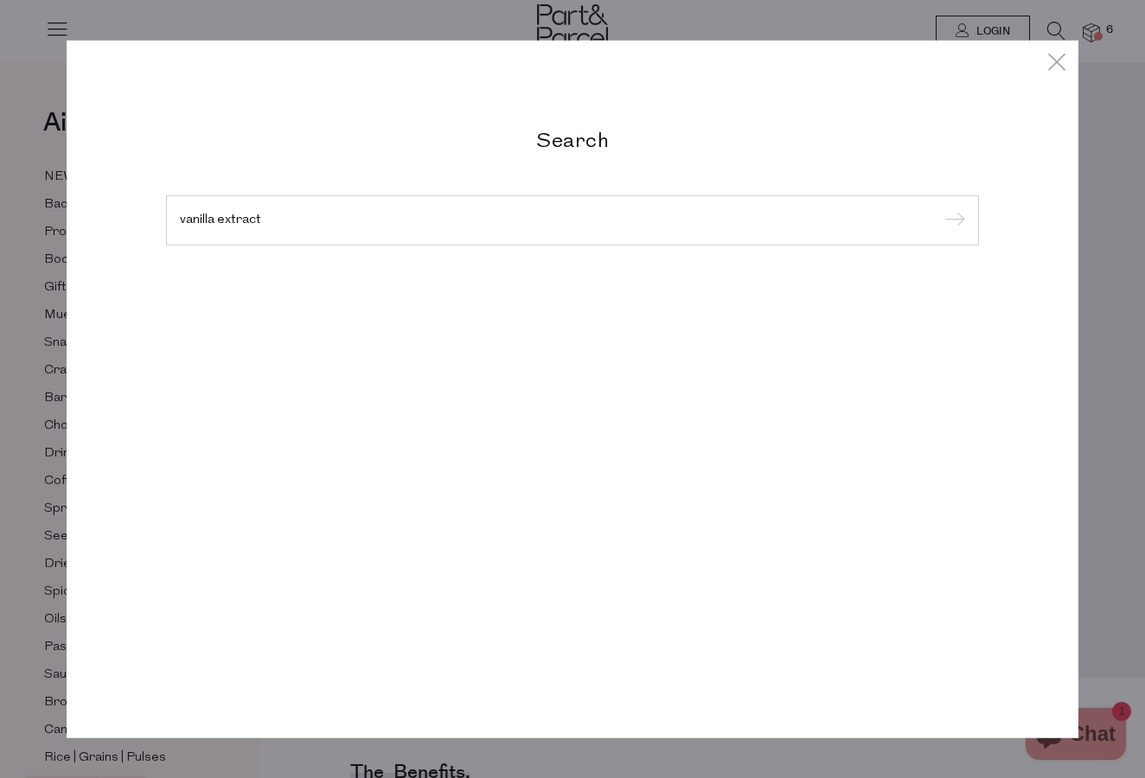
type input "vanilla extract"
click at [952, 221] on input "submit" at bounding box center [952, 221] width 26 height 26
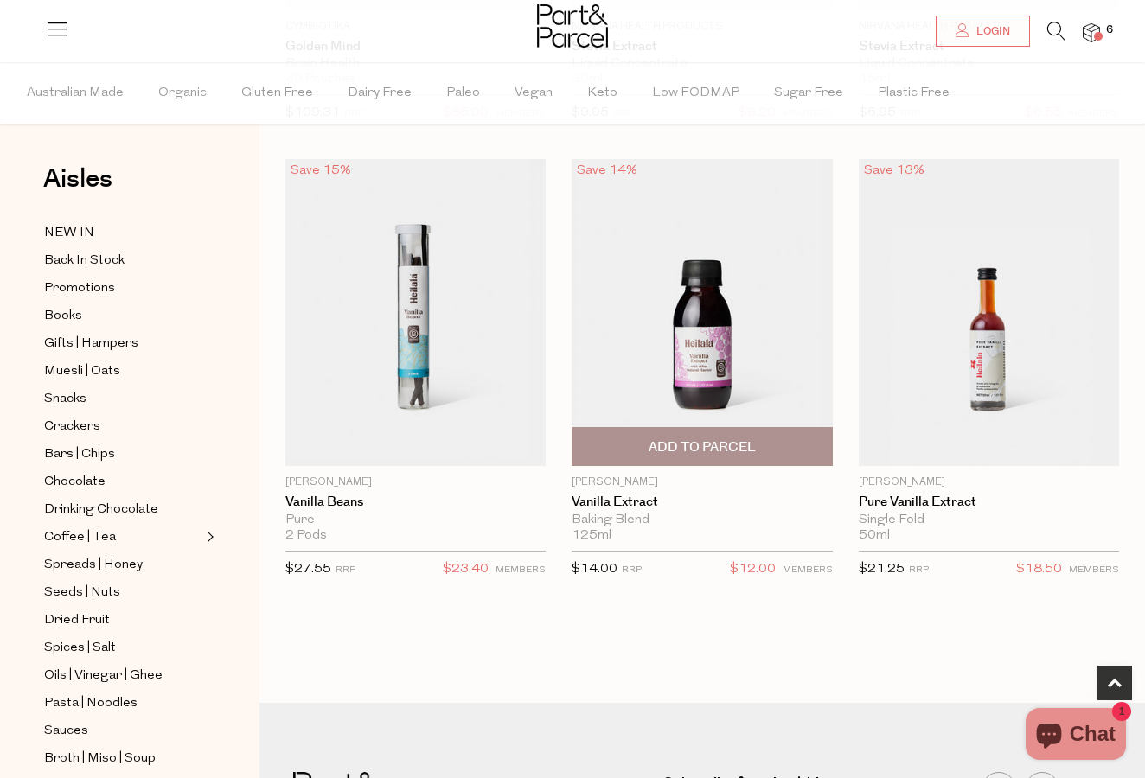
scroll to position [487, 0]
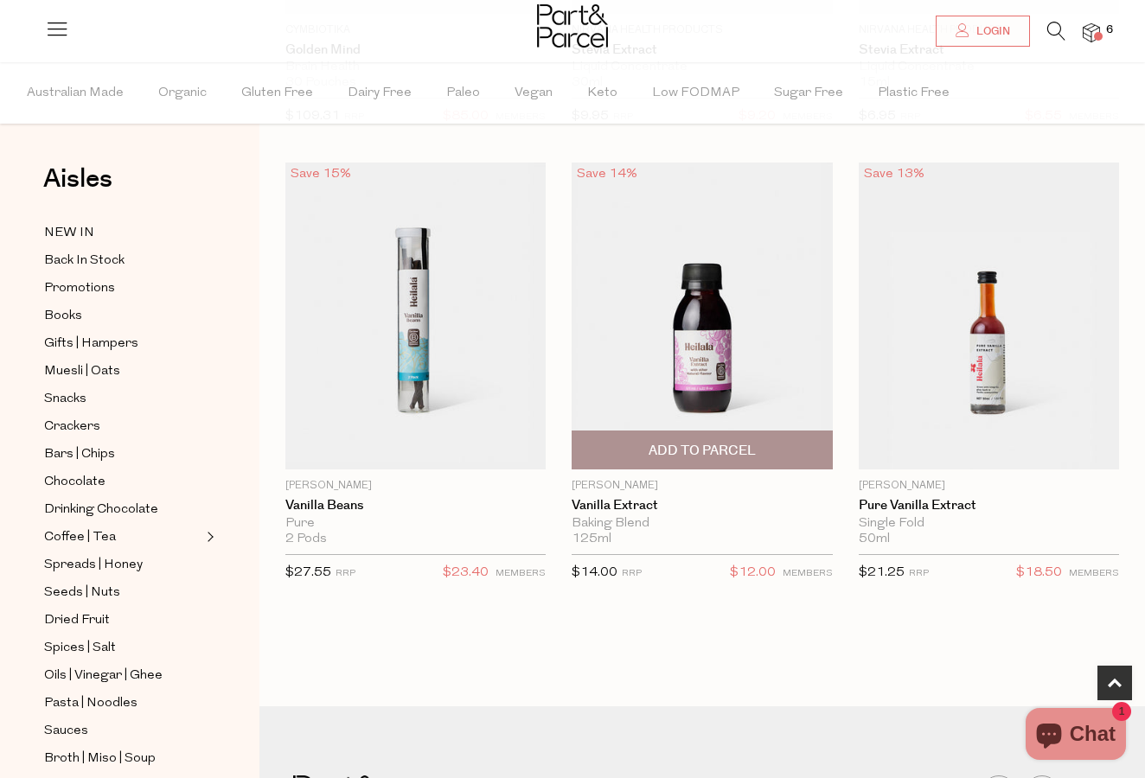
click at [684, 459] on span "Add To Parcel" at bounding box center [702, 451] width 107 height 18
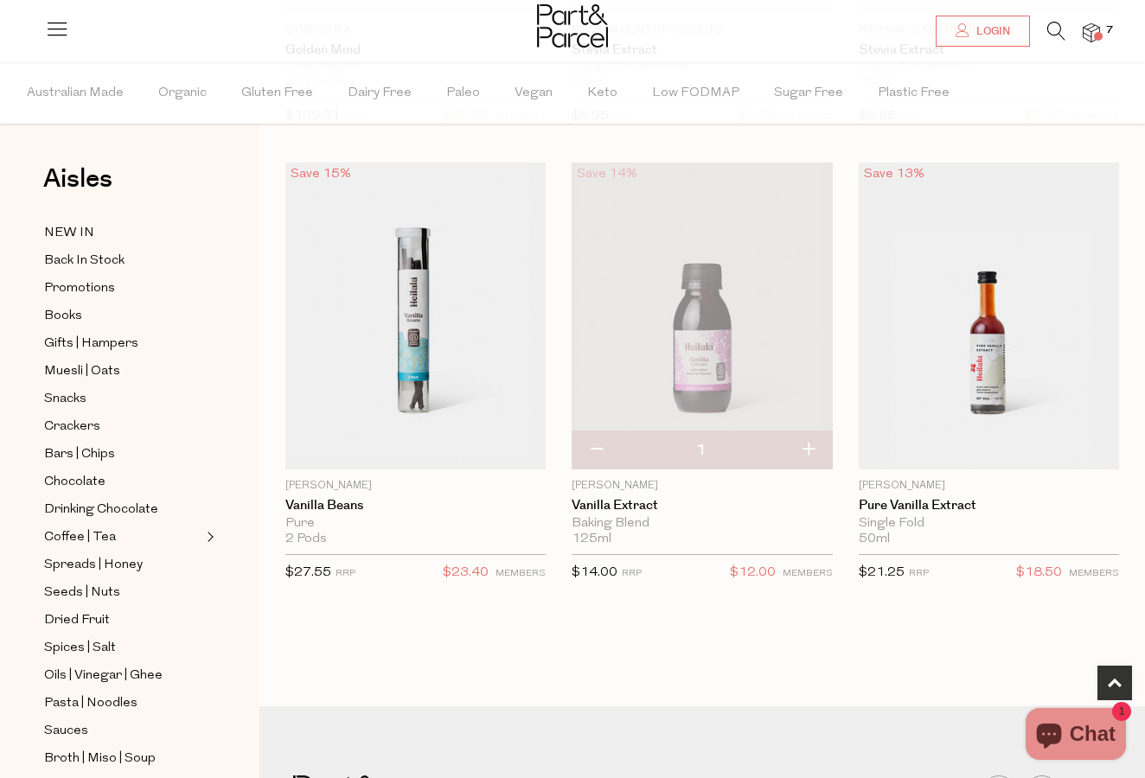
click at [1049, 38] on icon at bounding box center [1056, 31] width 18 height 19
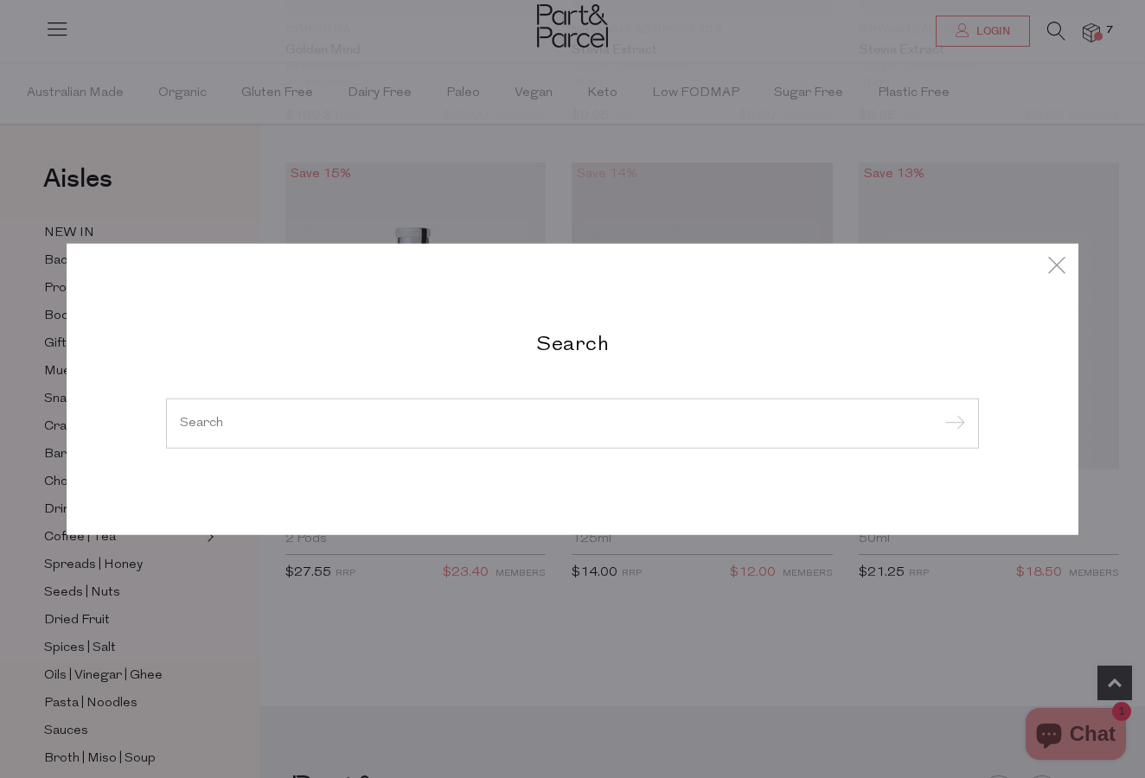
click at [233, 435] on div at bounding box center [572, 424] width 813 height 50
click at [230, 426] on input "search" at bounding box center [572, 423] width 785 height 13
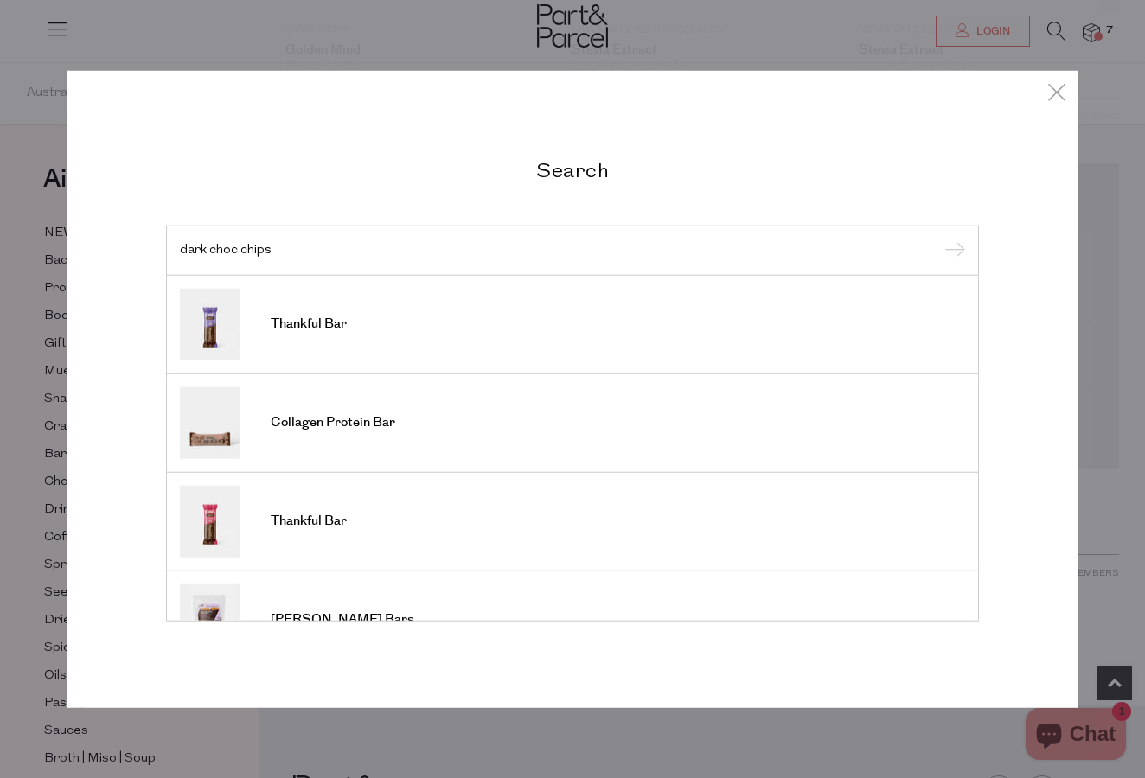
type input "dark choc chips"
click at [952, 252] on input "submit" at bounding box center [952, 252] width 26 height 26
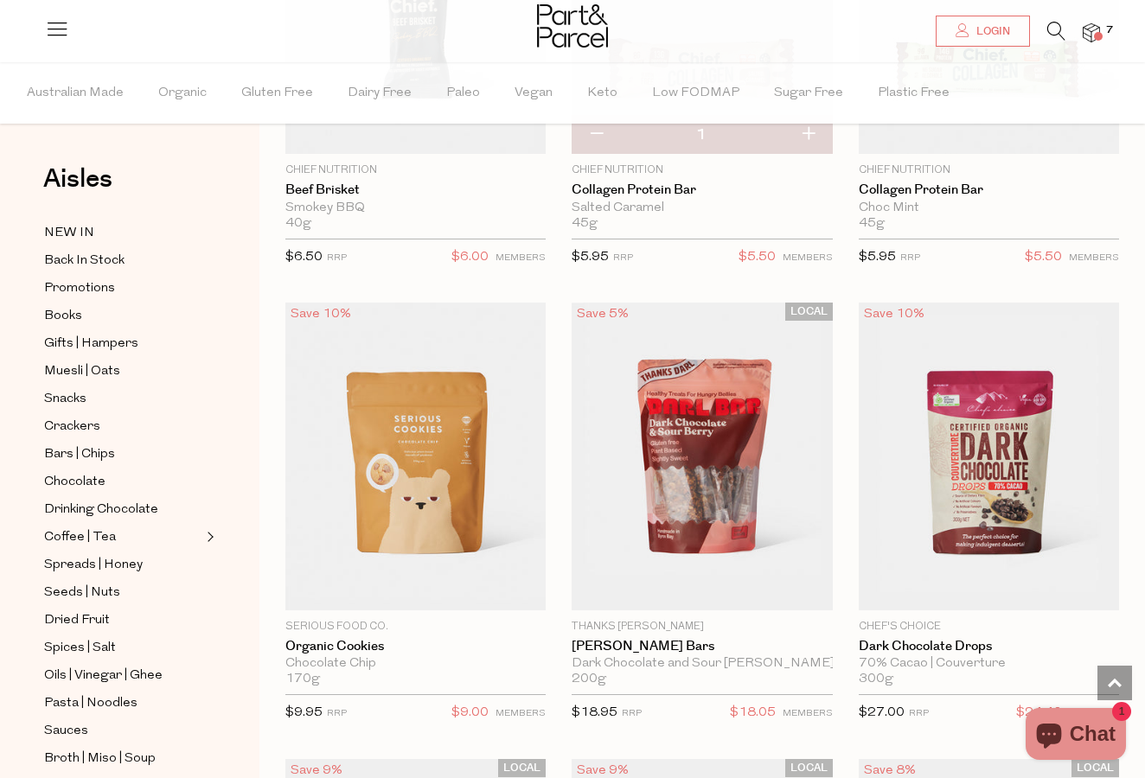
scroll to position [1715, 0]
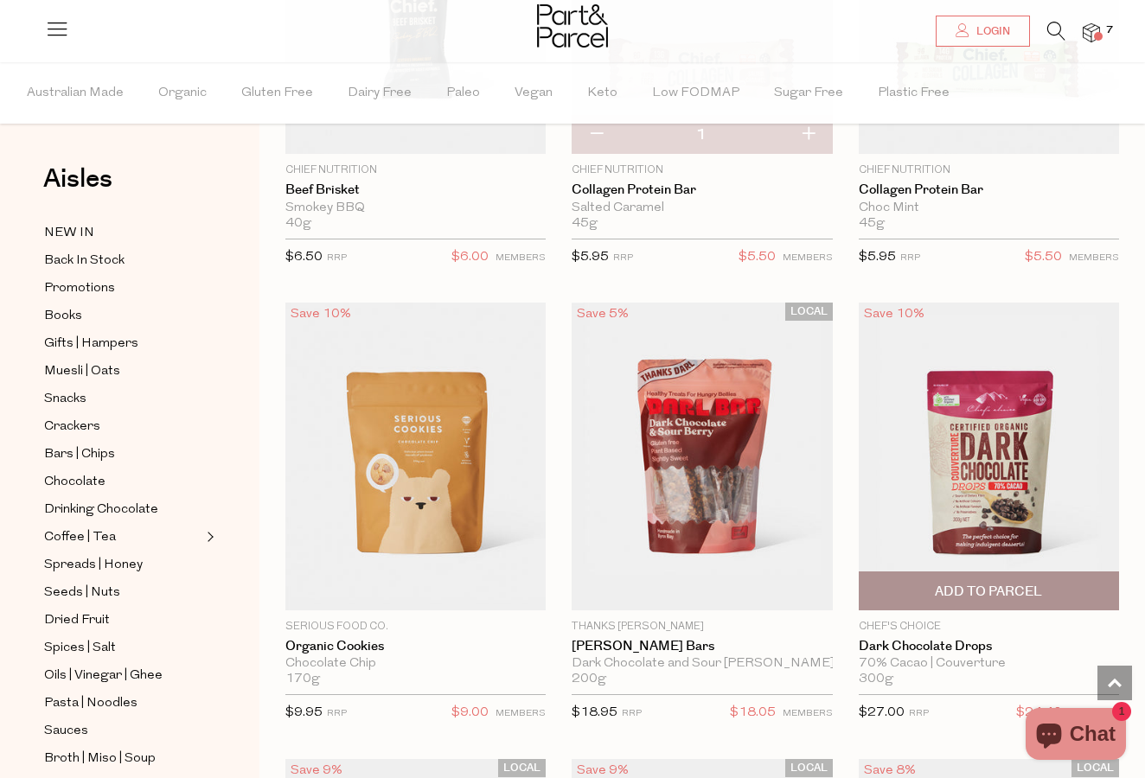
click at [1025, 591] on span "Add To Parcel" at bounding box center [988, 592] width 107 height 18
